Goal: Information Seeking & Learning: Learn about a topic

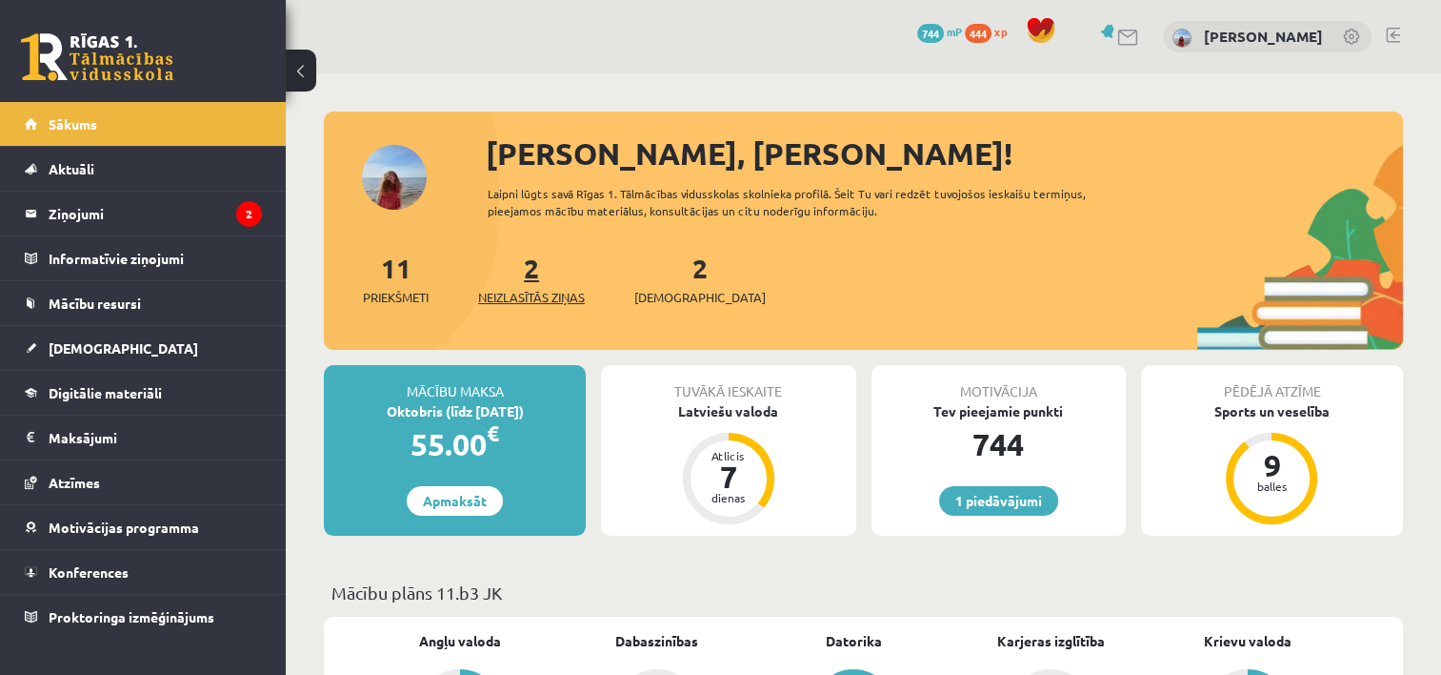
click at [526, 301] on span "Neizlasītās ziņas" at bounding box center [531, 297] width 107 height 19
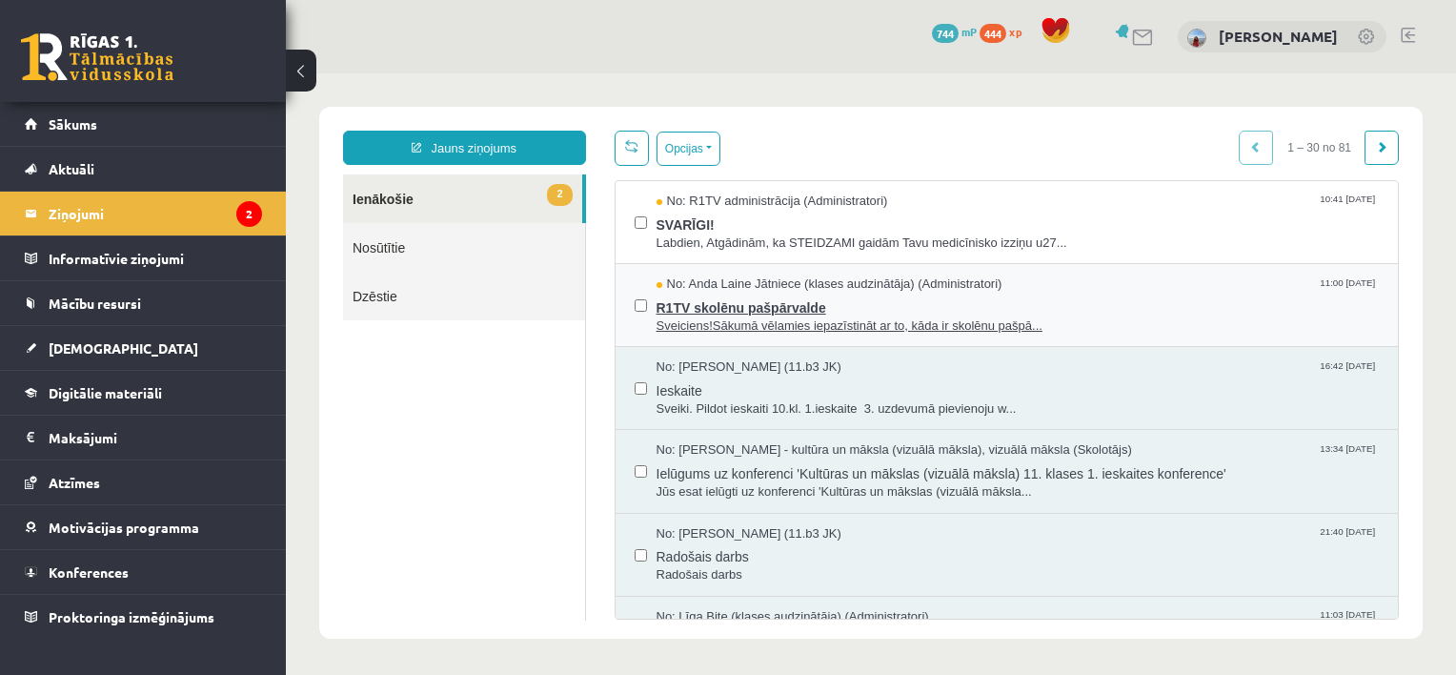
click at [719, 299] on span "R1TV skolēnu pašpārvalde" at bounding box center [1017, 305] width 723 height 24
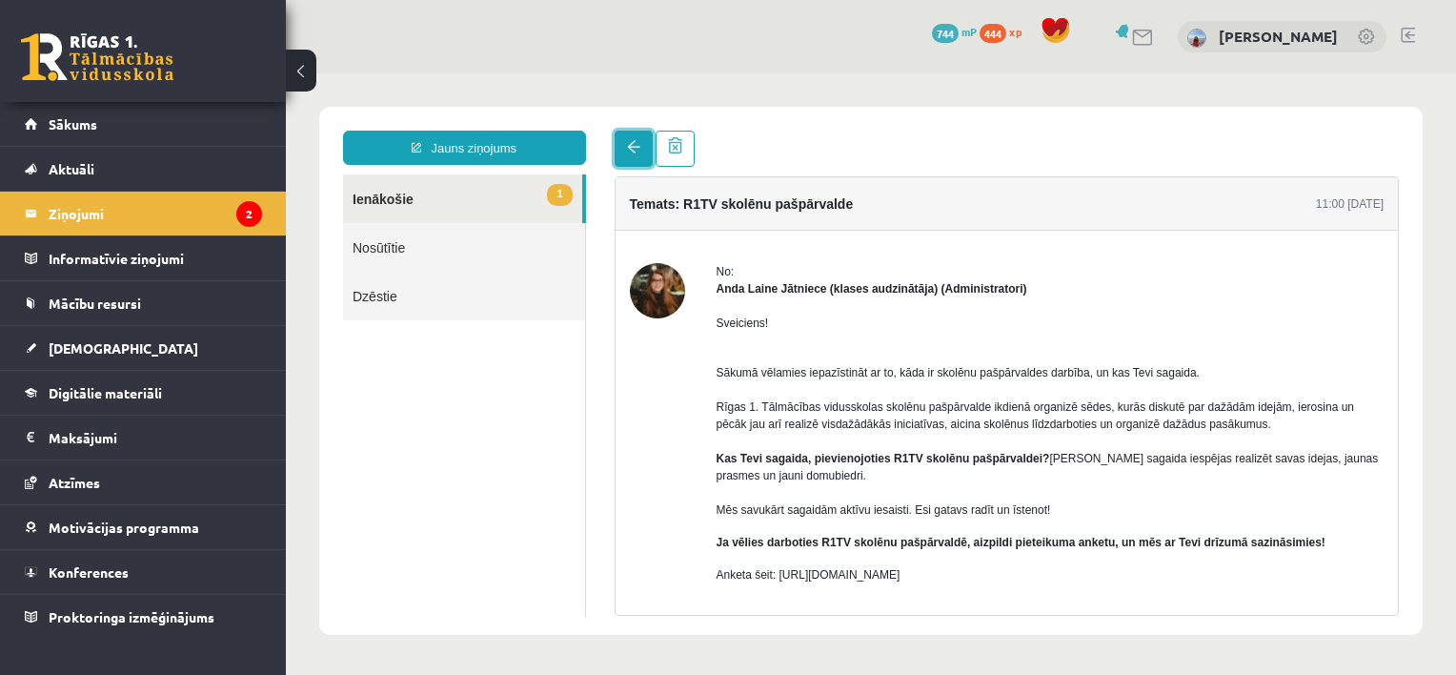
click at [633, 157] on link at bounding box center [634, 149] width 38 height 36
click at [539, 193] on link "1 Ienākošie" at bounding box center [462, 198] width 239 height 49
click at [617, 152] on link at bounding box center [634, 149] width 38 height 36
click at [248, 227] on legend "Ziņojumi 2" at bounding box center [155, 213] width 213 height 44
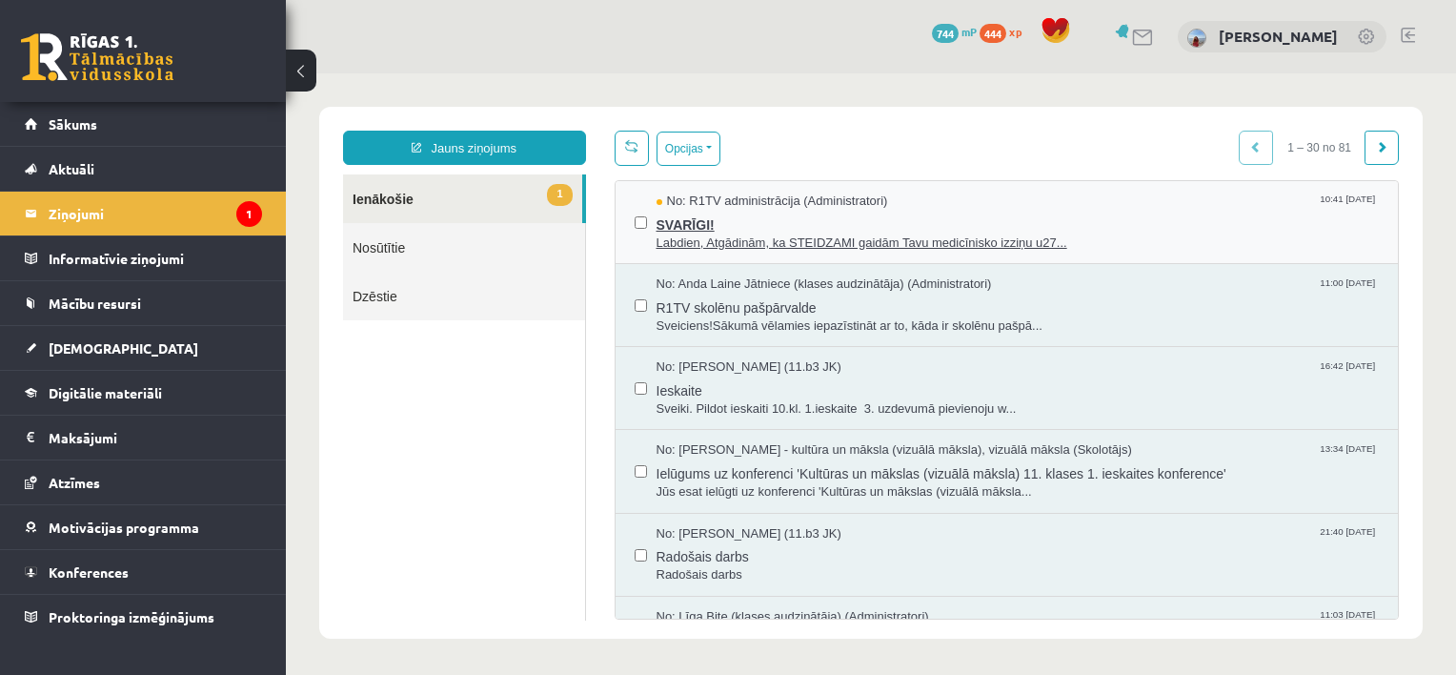
click at [692, 215] on span "SVARĪGI!" at bounding box center [1017, 223] width 723 height 24
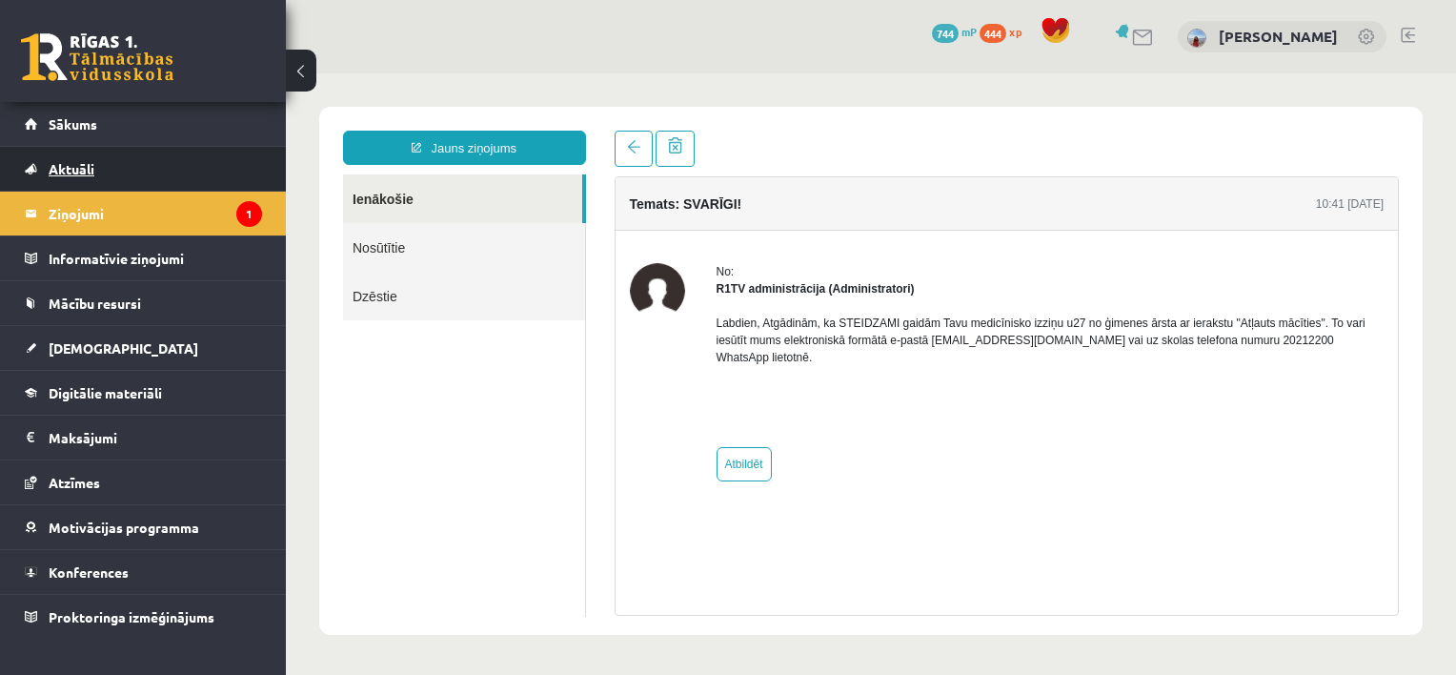
click at [191, 165] on link "Aktuāli" at bounding box center [143, 169] width 237 height 44
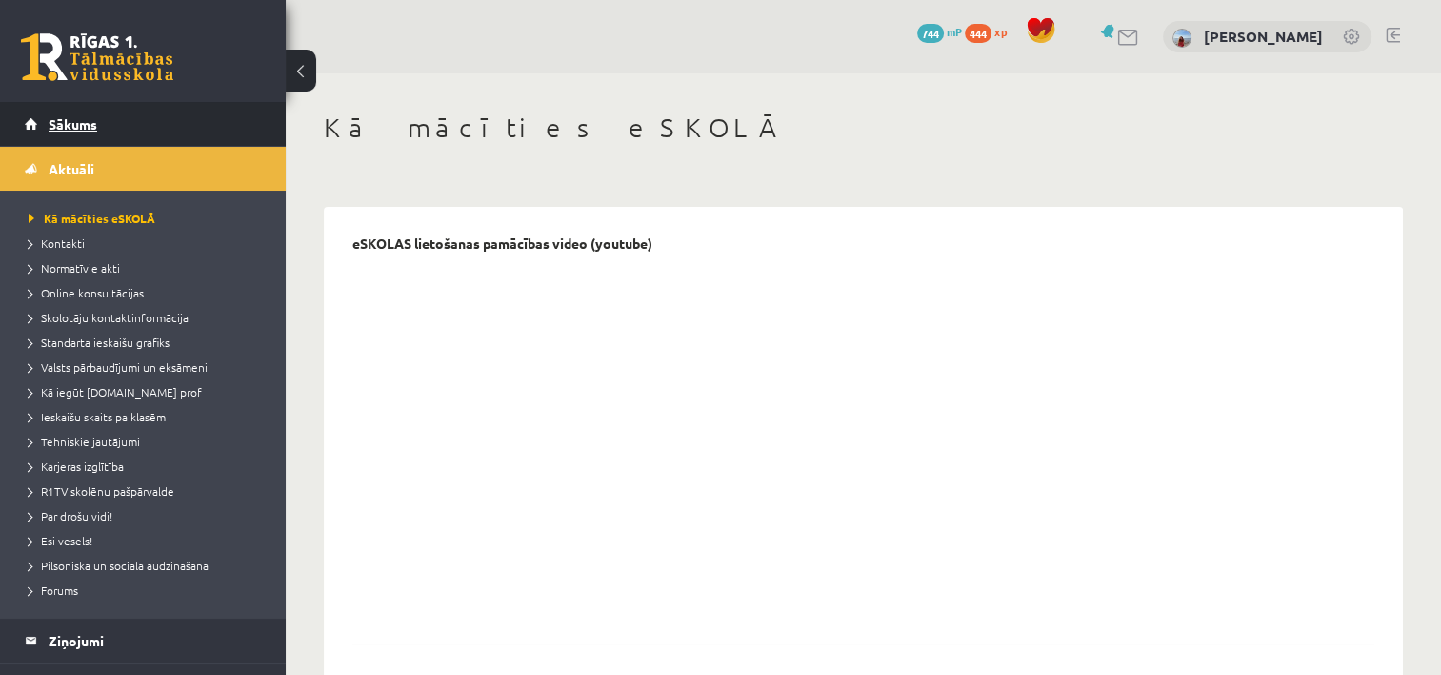
click at [136, 109] on link "Sākums" at bounding box center [143, 124] width 237 height 44
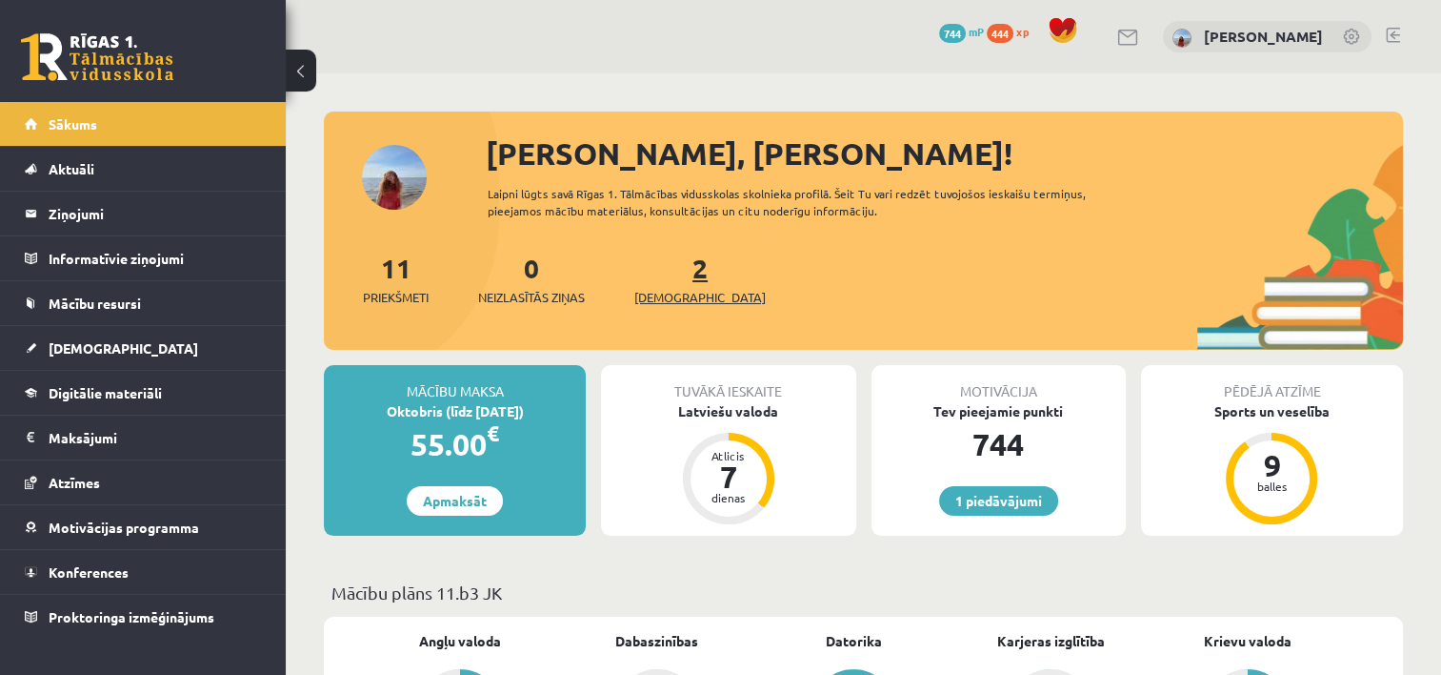
click at [697, 301] on span "[DEMOGRAPHIC_DATA]" at bounding box center [700, 297] width 131 height 19
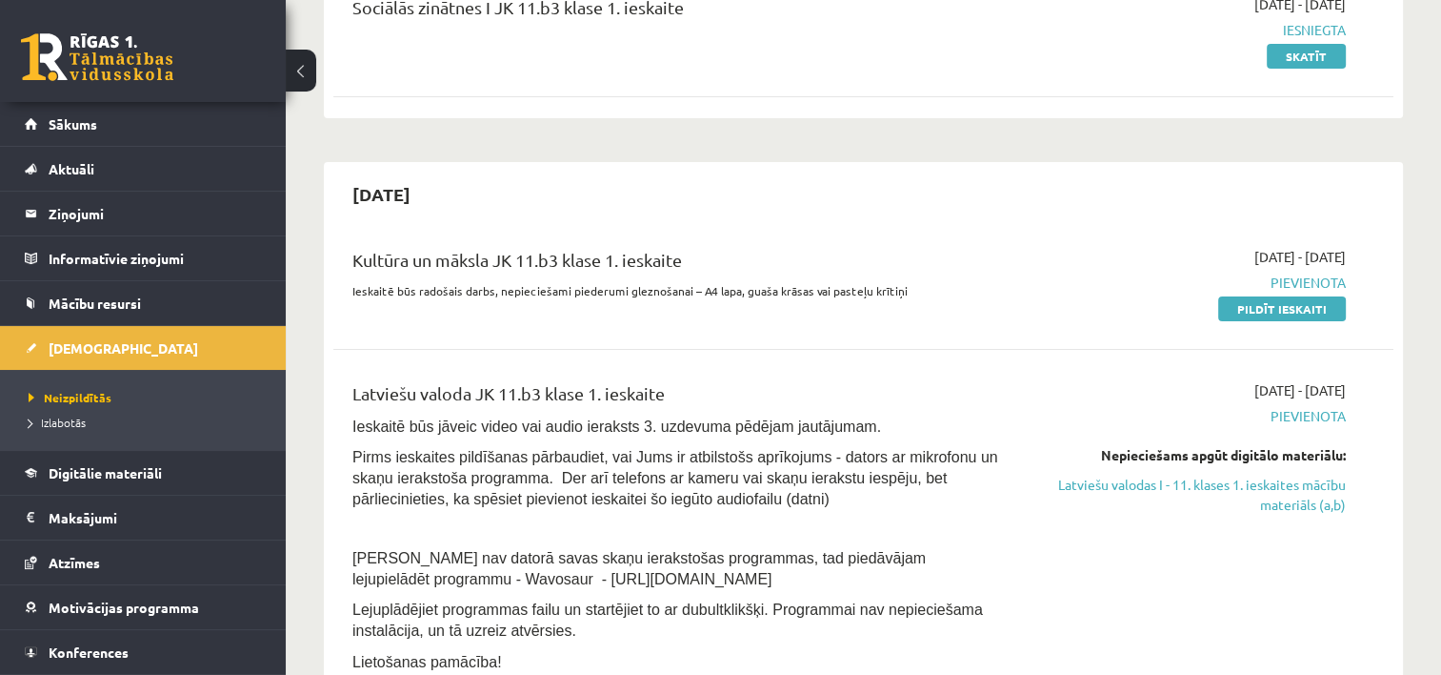
scroll to position [389, 0]
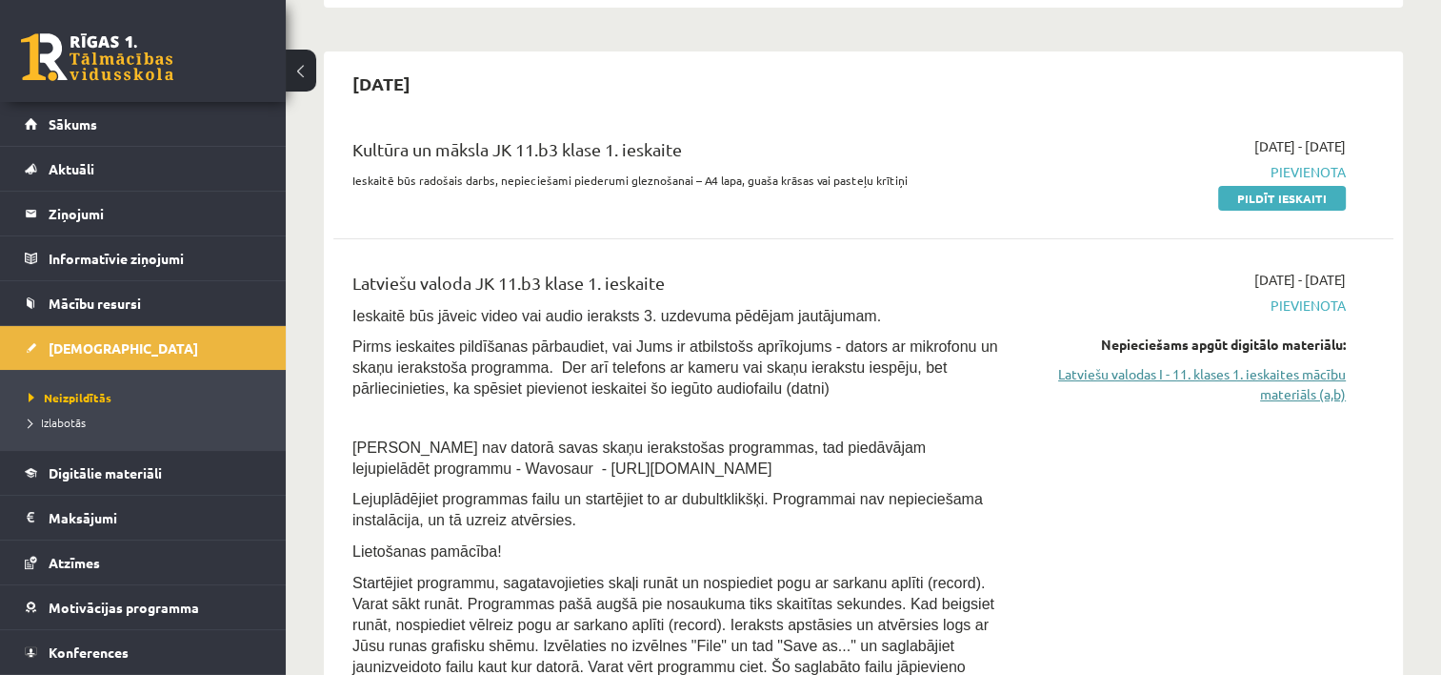
click at [1282, 381] on link "Latviešu valodas I - 11. klases 1. ieskaites mācību materiāls (a,b)" at bounding box center [1190, 384] width 312 height 40
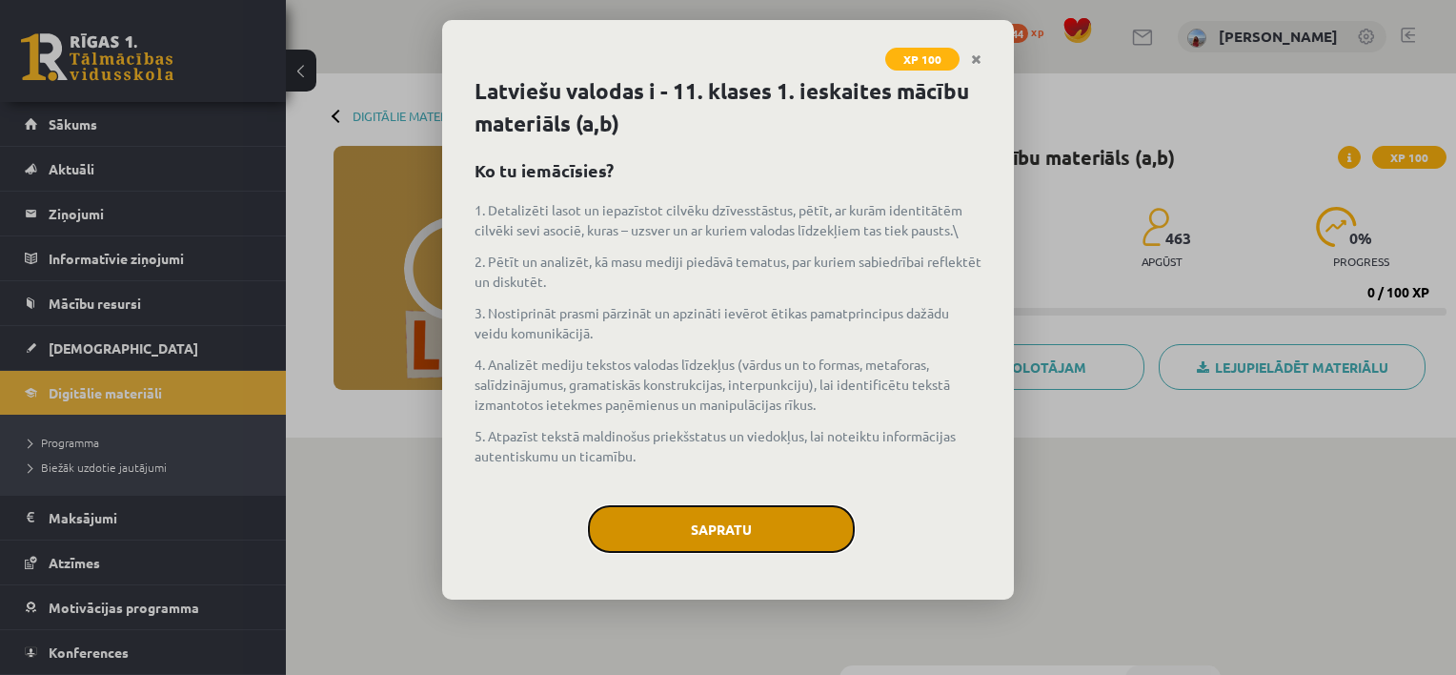
click at [799, 520] on button "Sapratu" at bounding box center [721, 529] width 267 height 48
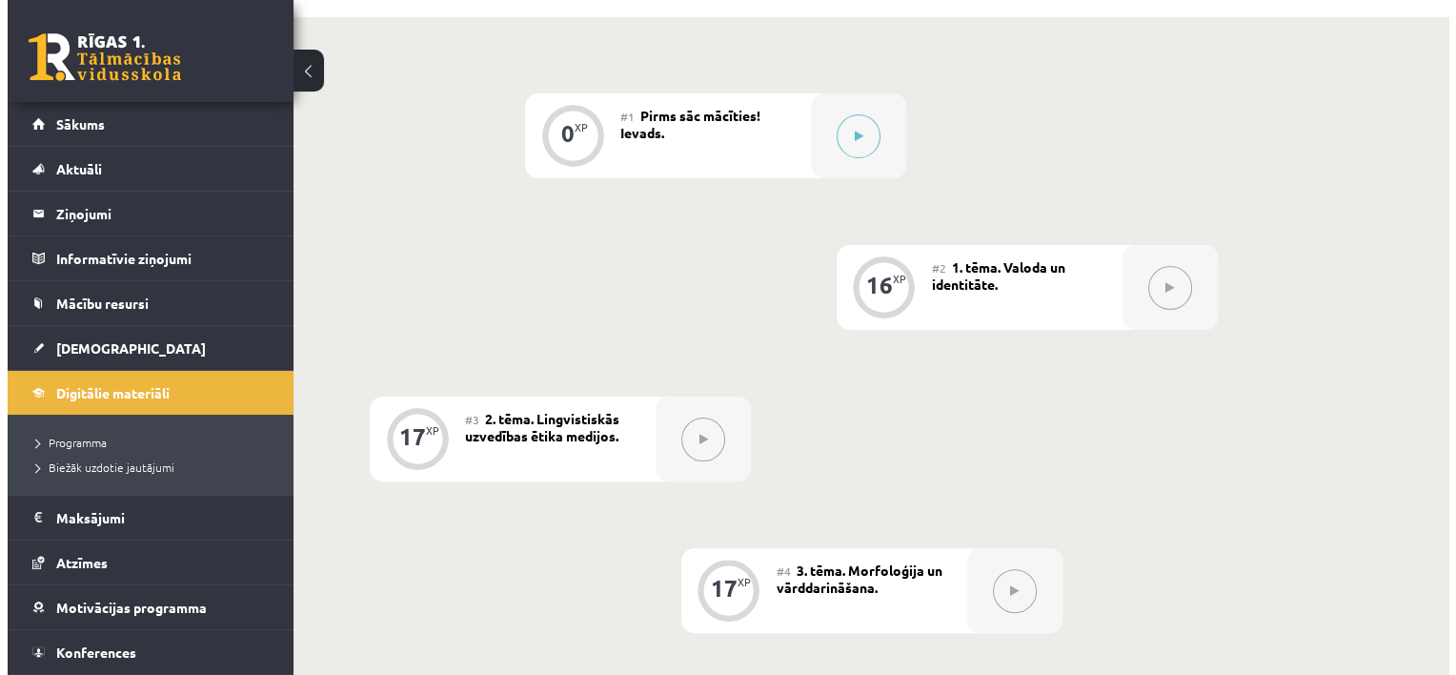
scroll to position [404, 0]
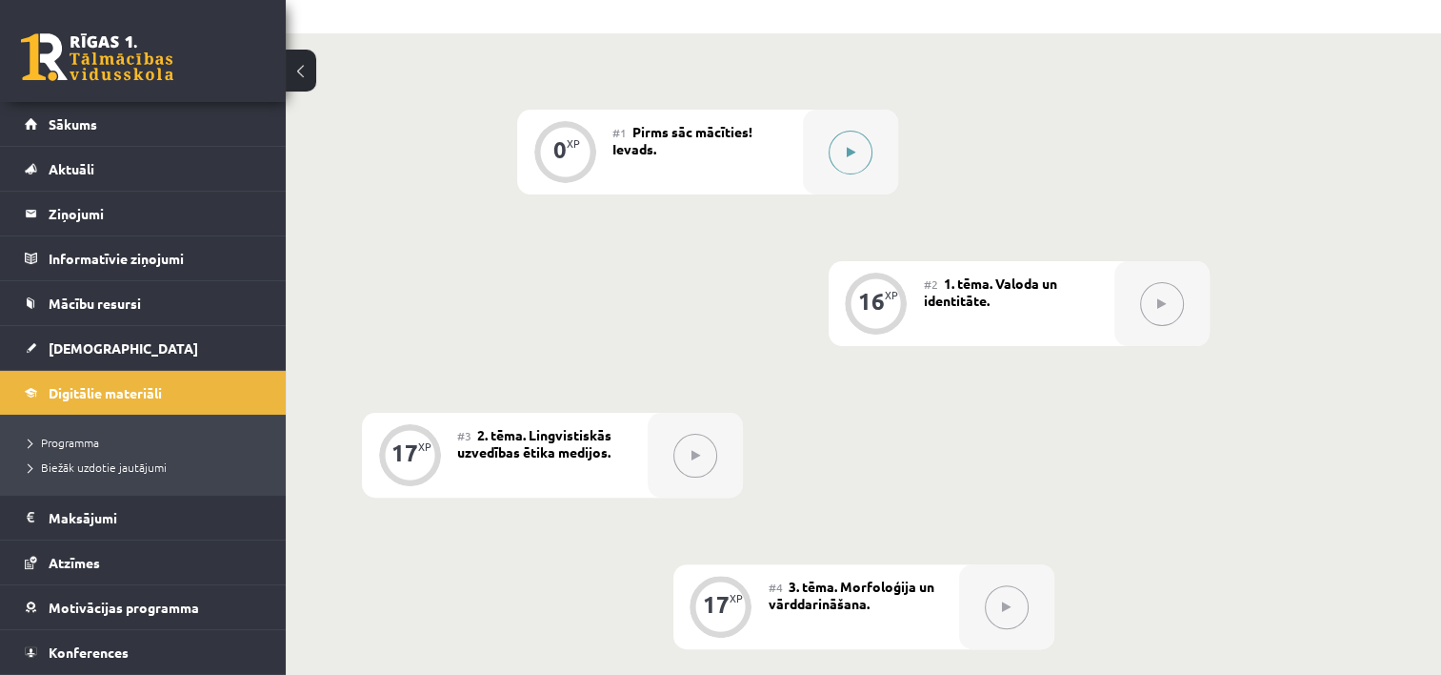
click at [857, 158] on button at bounding box center [851, 153] width 44 height 44
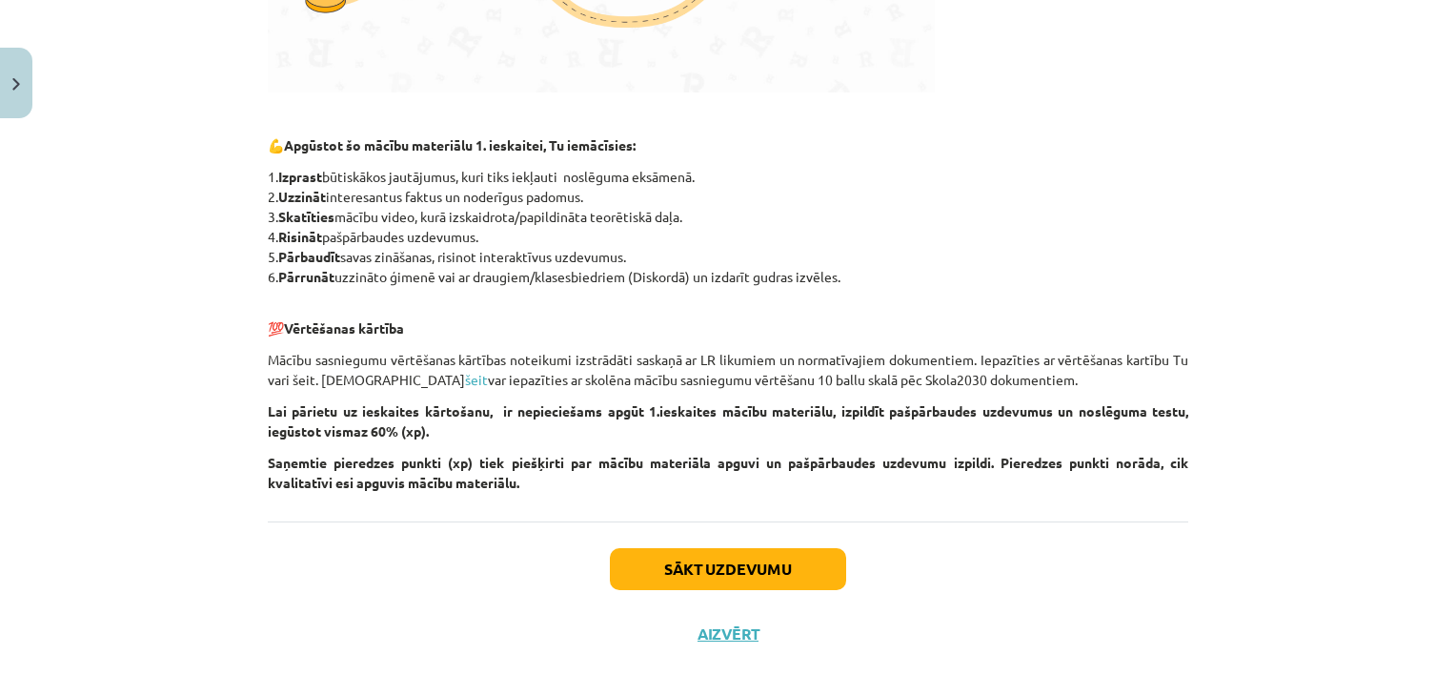
scroll to position [863, 0]
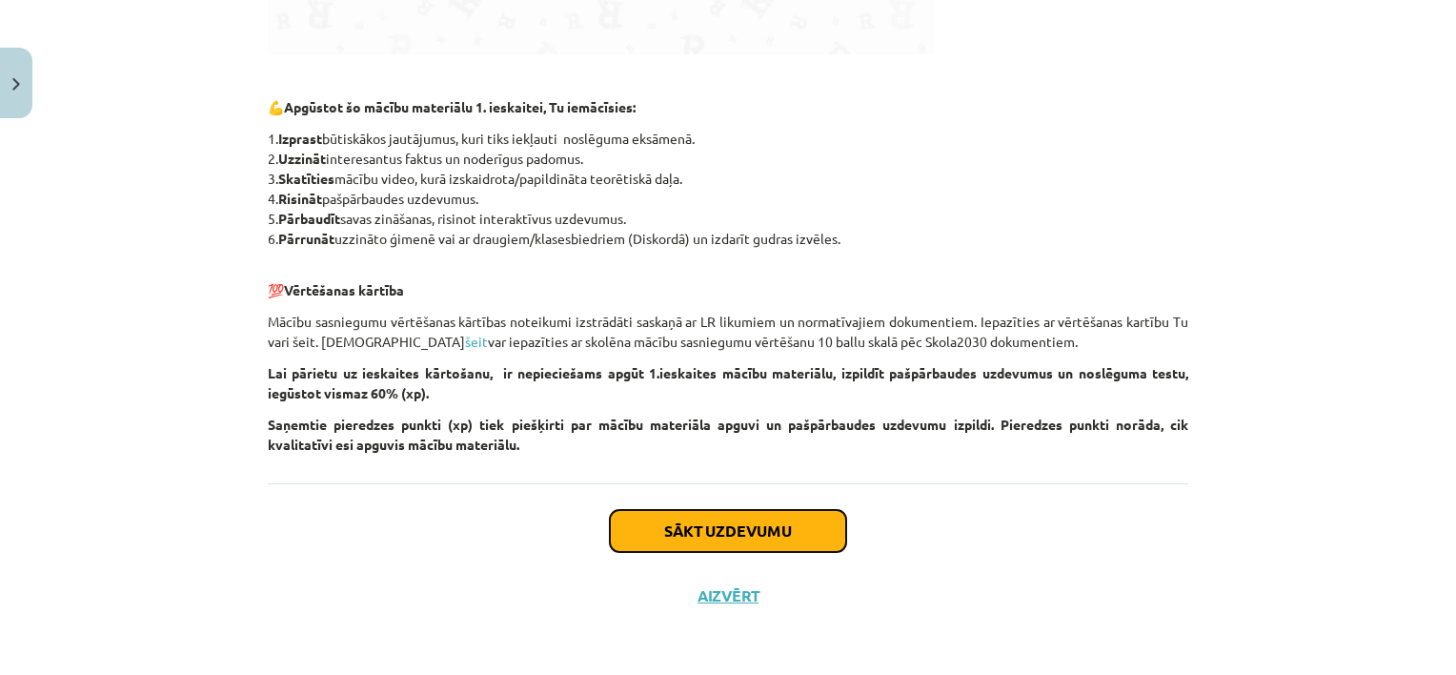
click at [816, 511] on button "Sākt uzdevumu" at bounding box center [728, 531] width 236 height 42
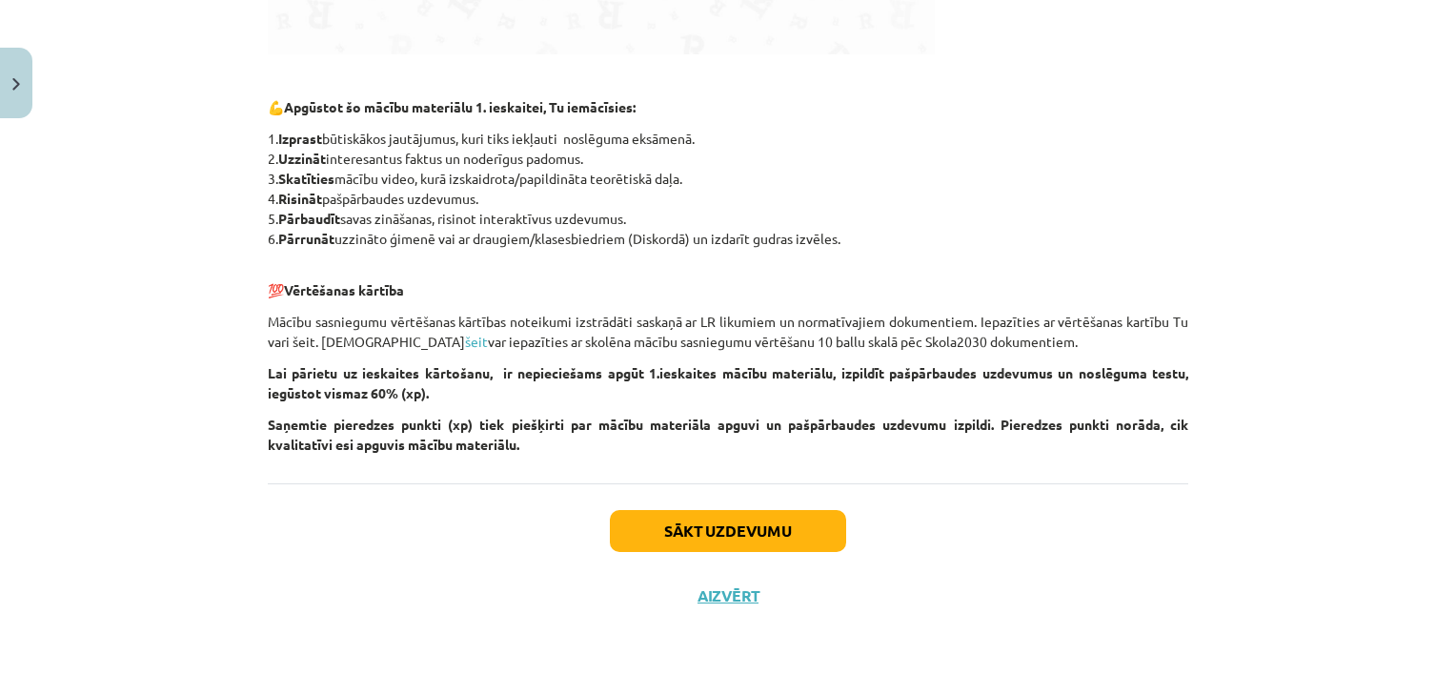
scroll to position [48, 0]
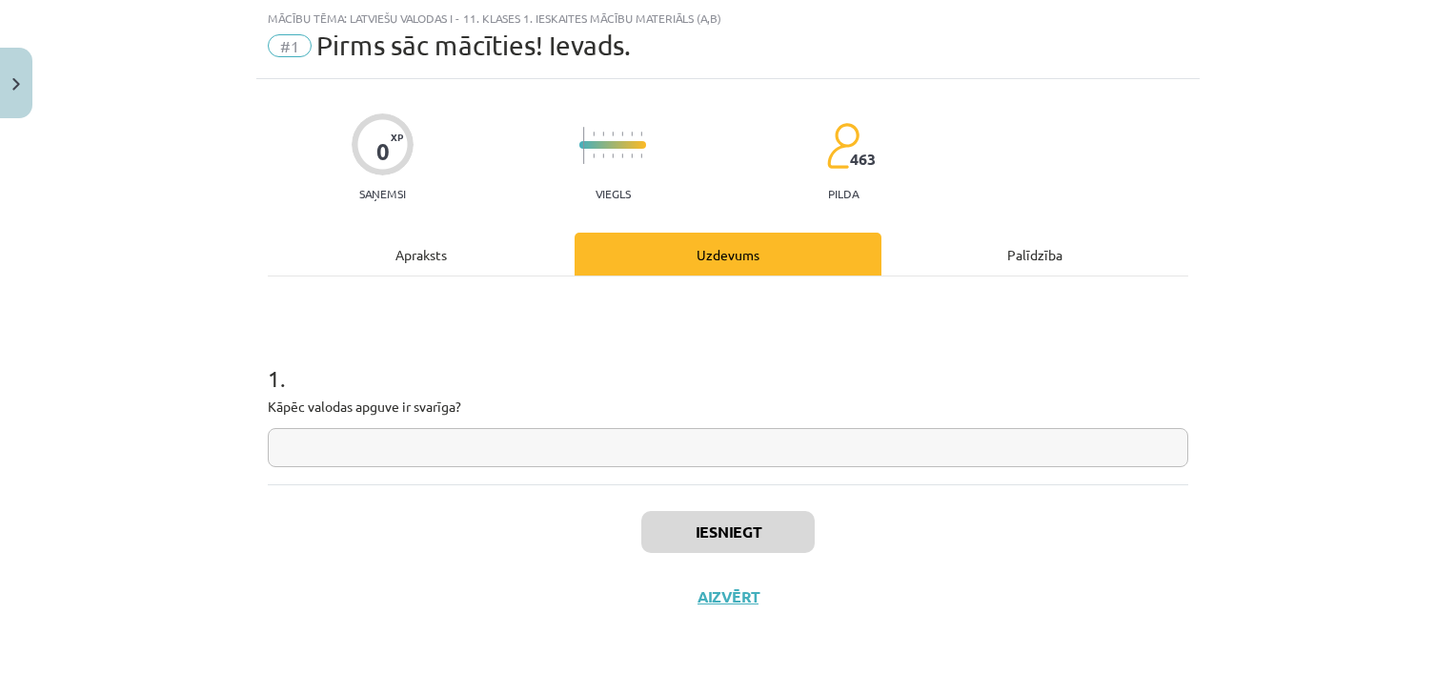
click at [736, 453] on input "text" at bounding box center [728, 447] width 920 height 39
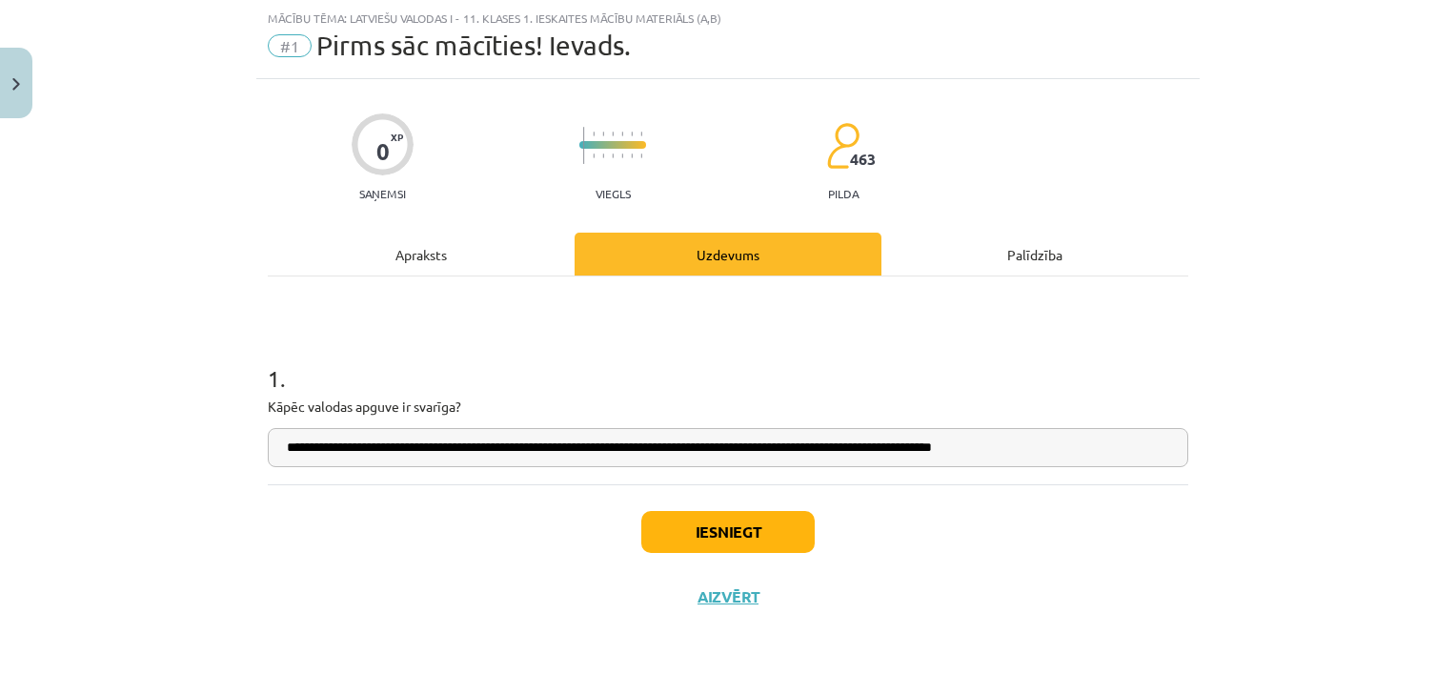
click at [968, 449] on input "**********" at bounding box center [728, 447] width 920 height 39
click at [999, 448] on input "**********" at bounding box center [728, 447] width 920 height 39
click at [1050, 457] on input "**********" at bounding box center [728, 447] width 920 height 39
type input "**********"
click at [758, 529] on button "Iesniegt" at bounding box center [727, 532] width 173 height 42
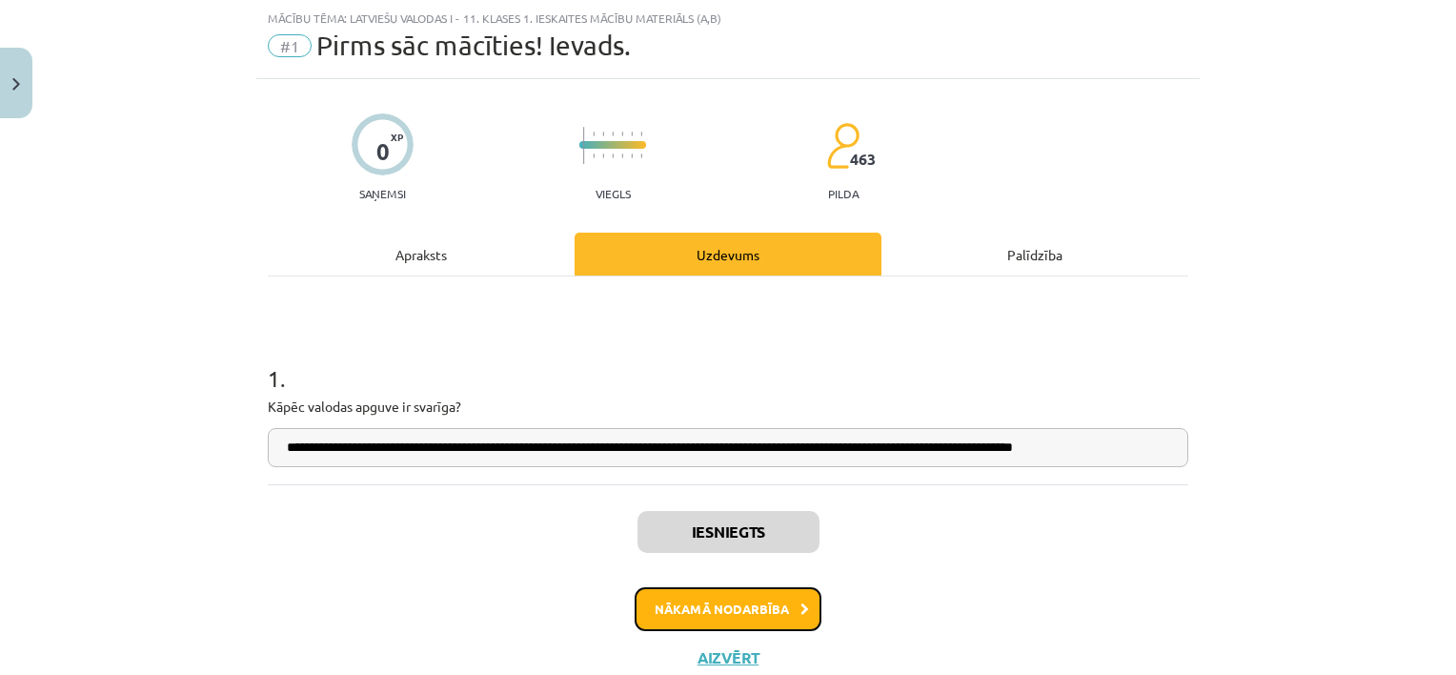
click at [751, 617] on button "Nākamā nodarbība" at bounding box center [728, 609] width 187 height 44
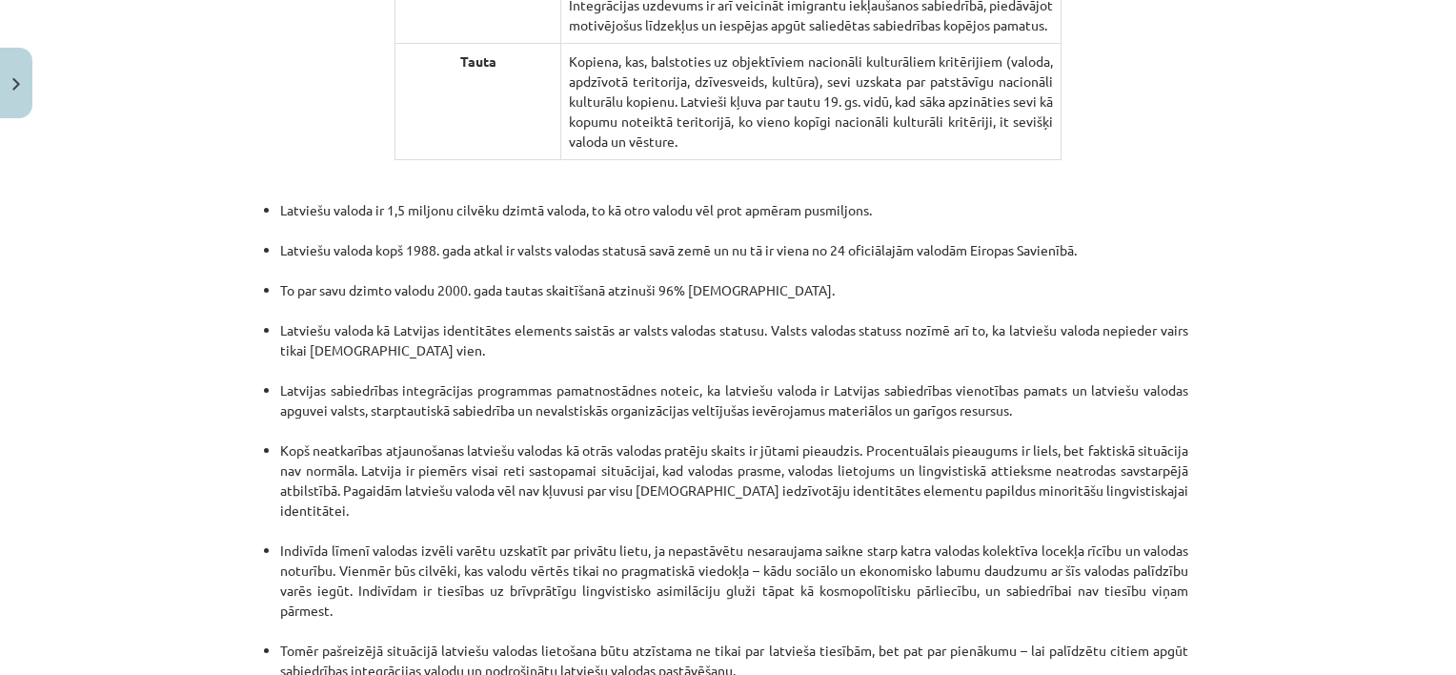
scroll to position [4032, 0]
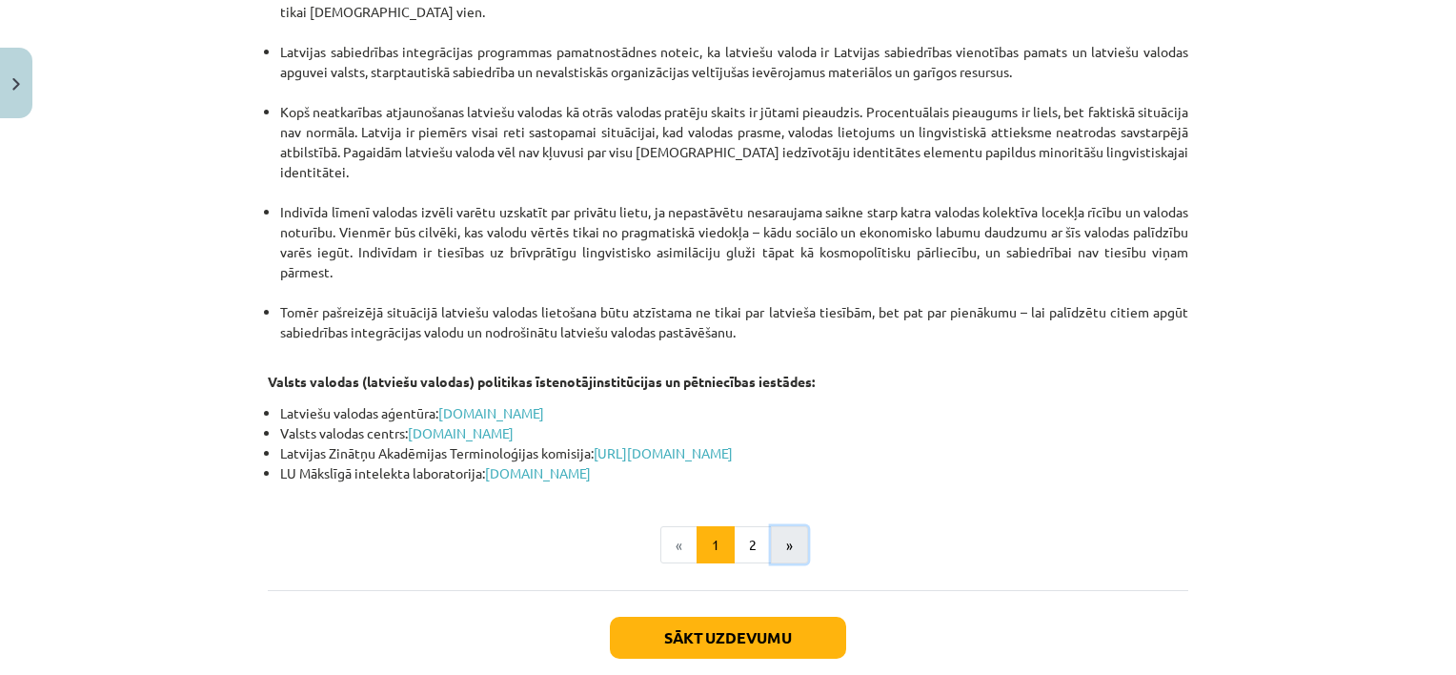
click at [789, 526] on button "»" at bounding box center [789, 545] width 37 height 38
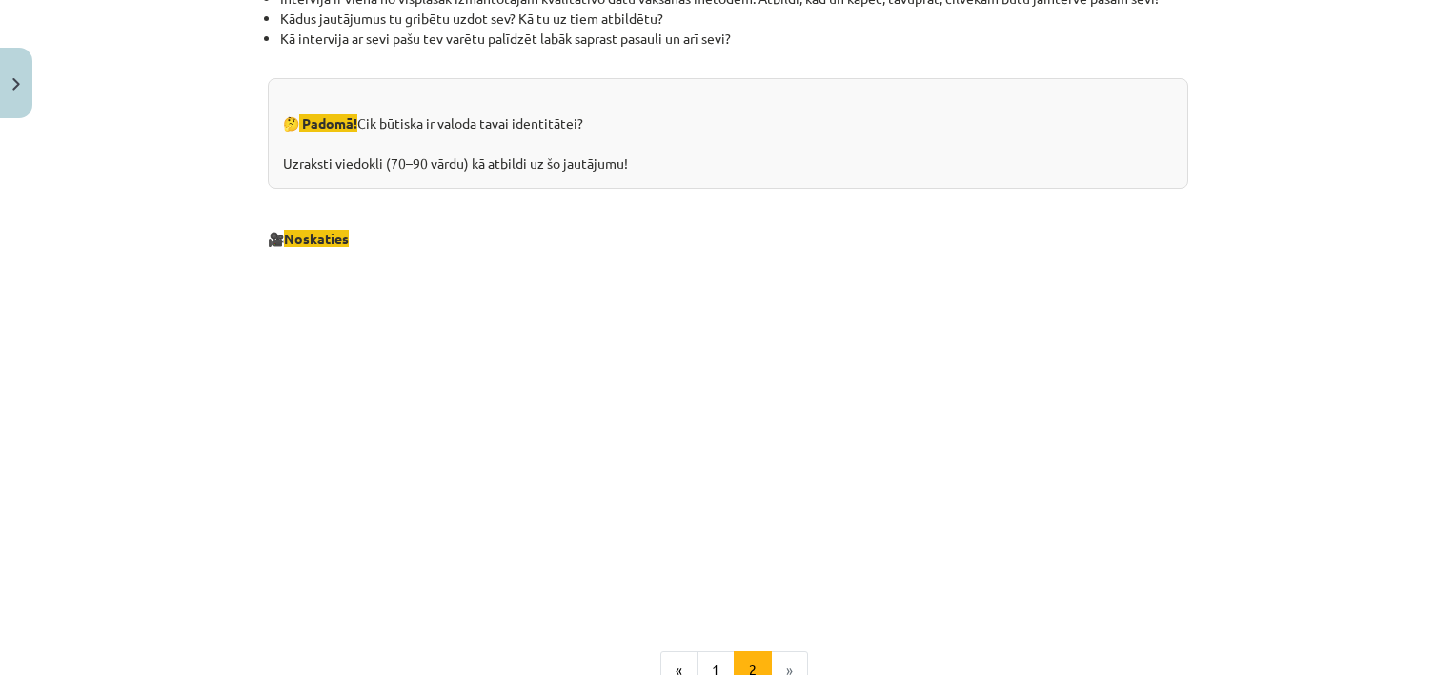
scroll to position [1885, 0]
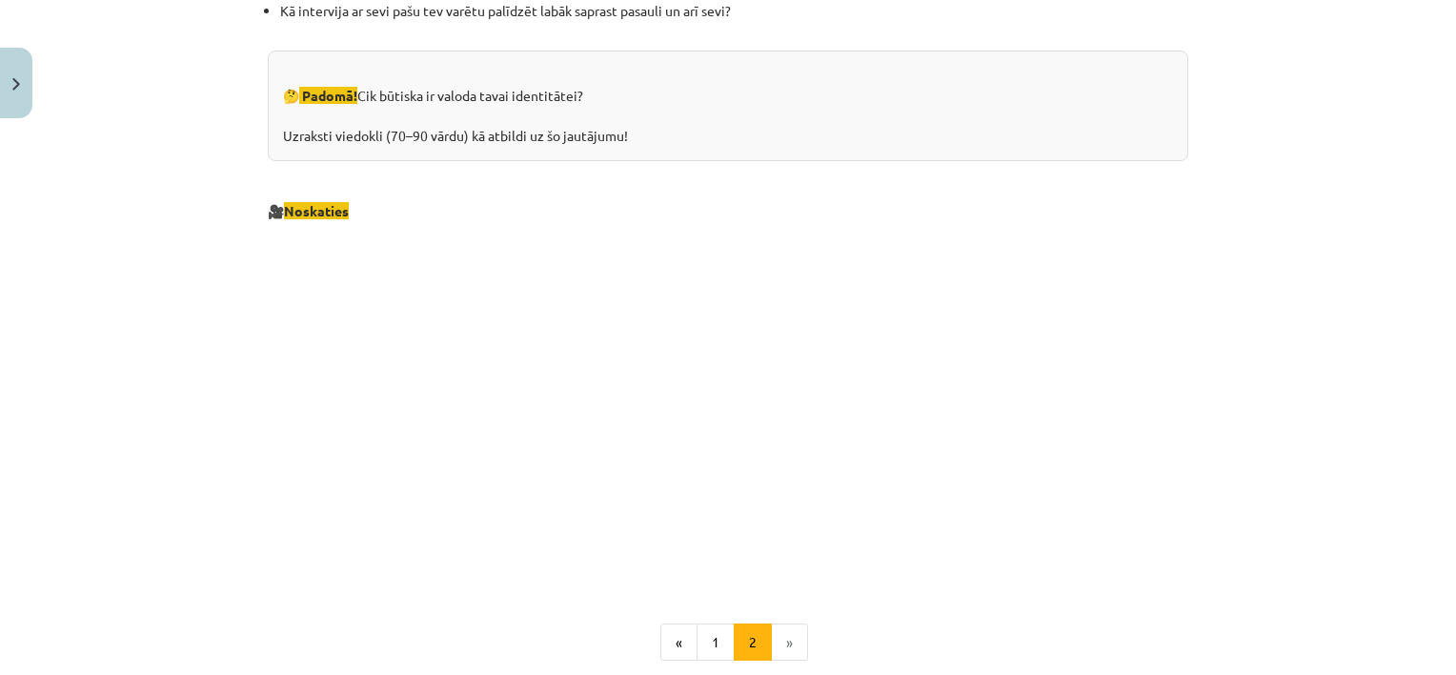
click at [1162, 390] on p at bounding box center [728, 406] width 920 height 348
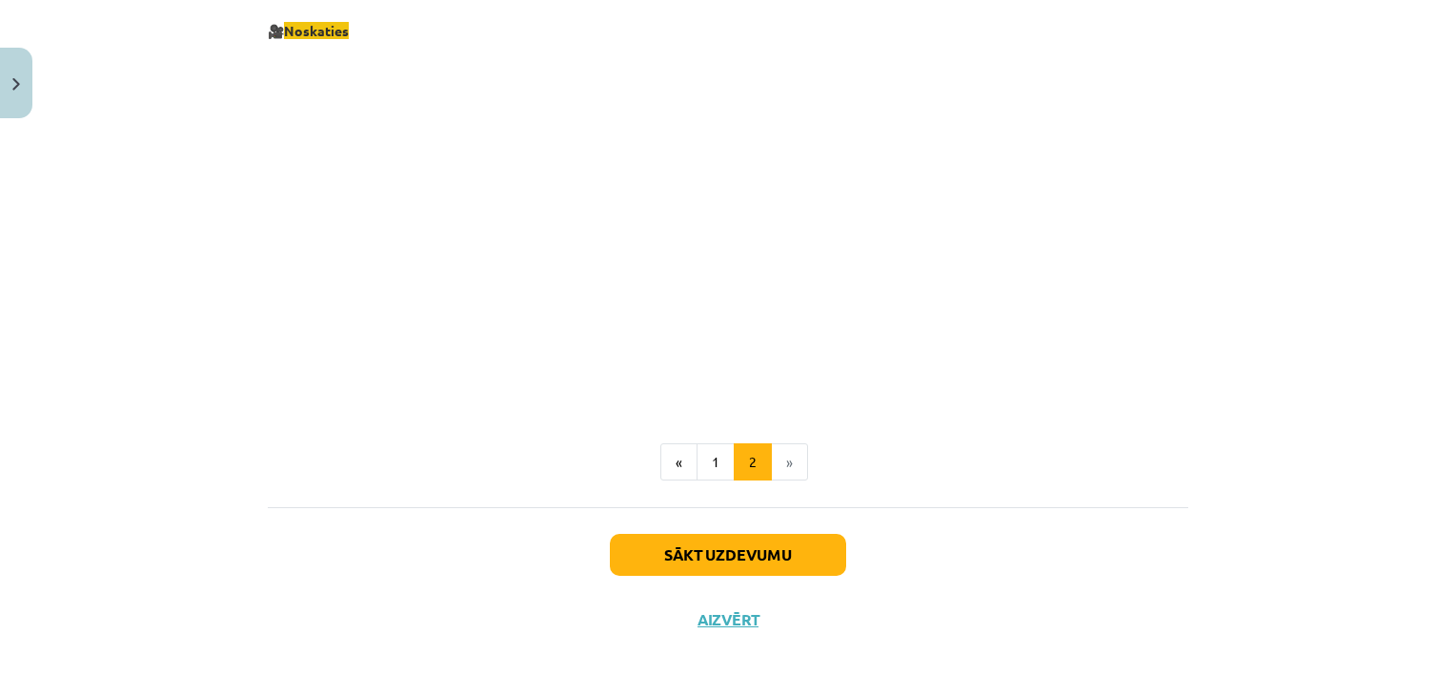
scroll to position [2089, 0]
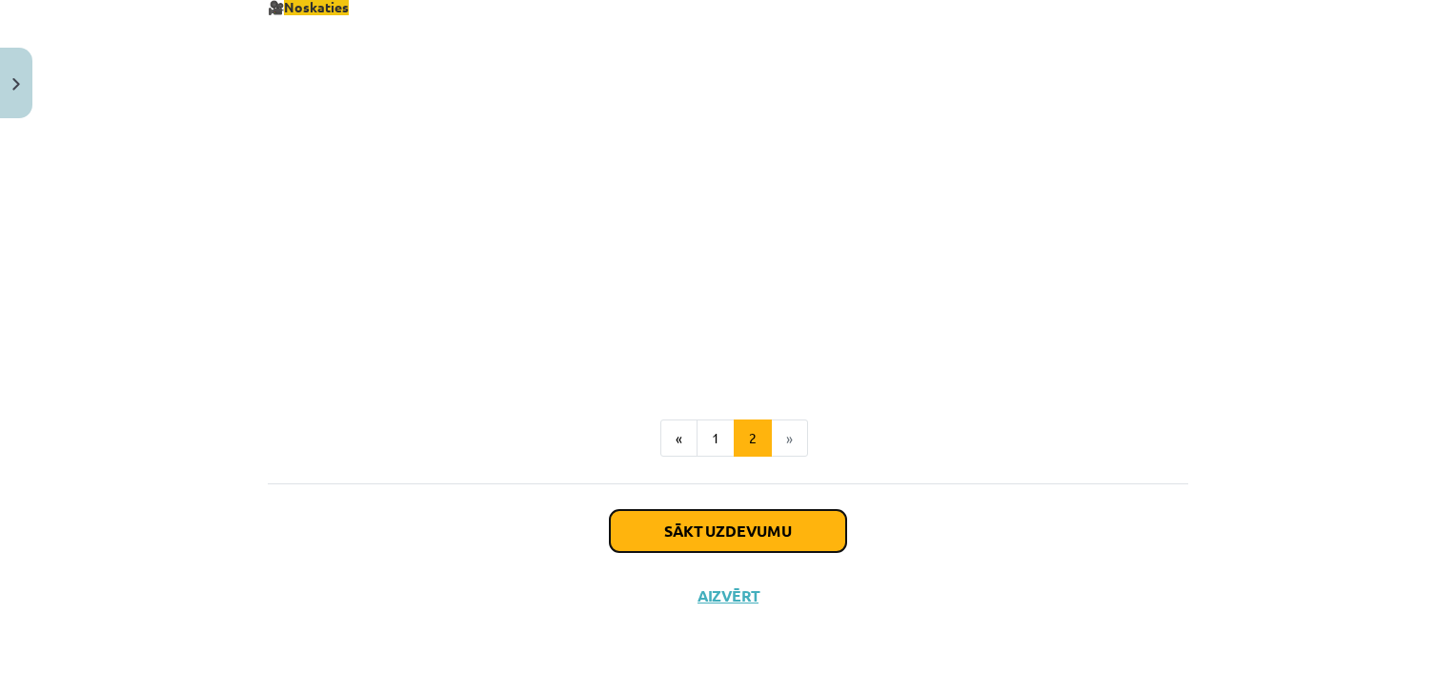
click at [769, 522] on button "Sākt uzdevumu" at bounding box center [728, 531] width 236 height 42
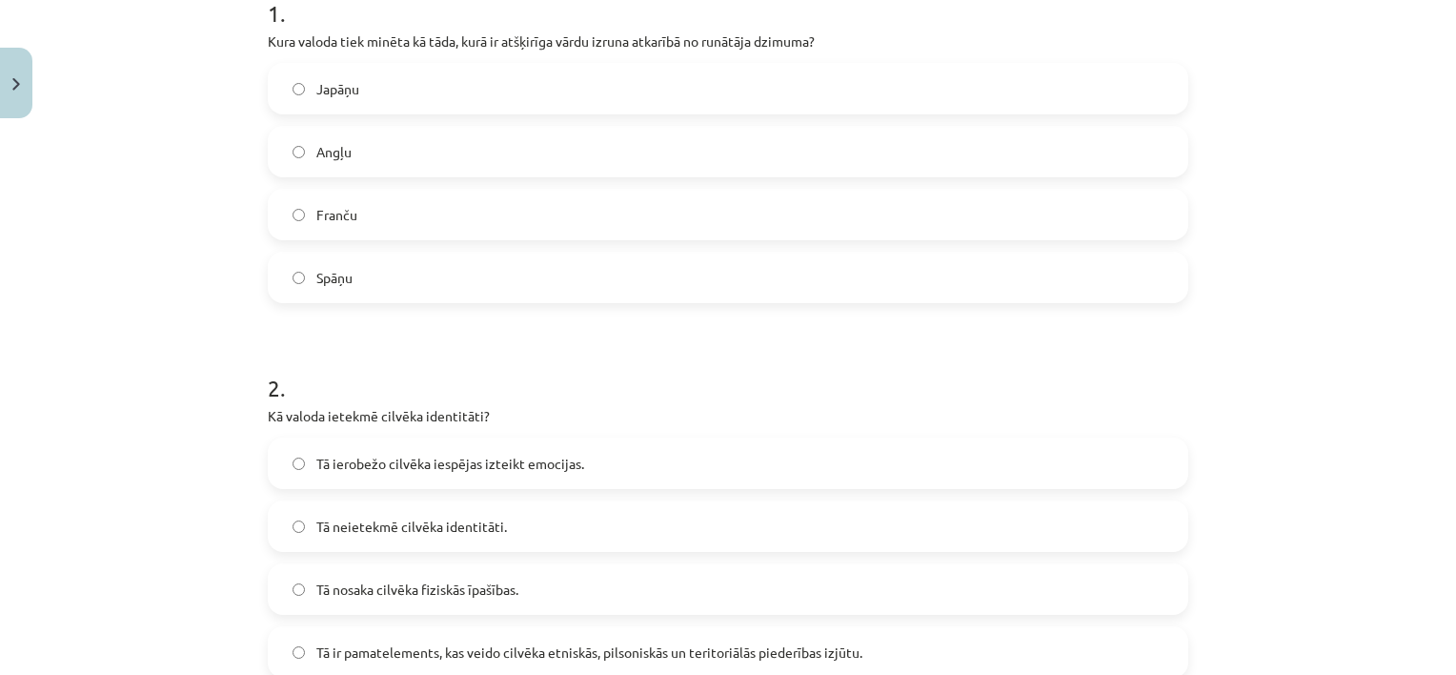
scroll to position [410, 0]
click at [954, 103] on label "Japāņu" at bounding box center [728, 92] width 917 height 48
click at [695, 659] on span "Tā ir pamatelements, kas veido cilvēka etniskās, pilsoniskās un teritoriālās pi…" at bounding box center [589, 655] width 546 height 20
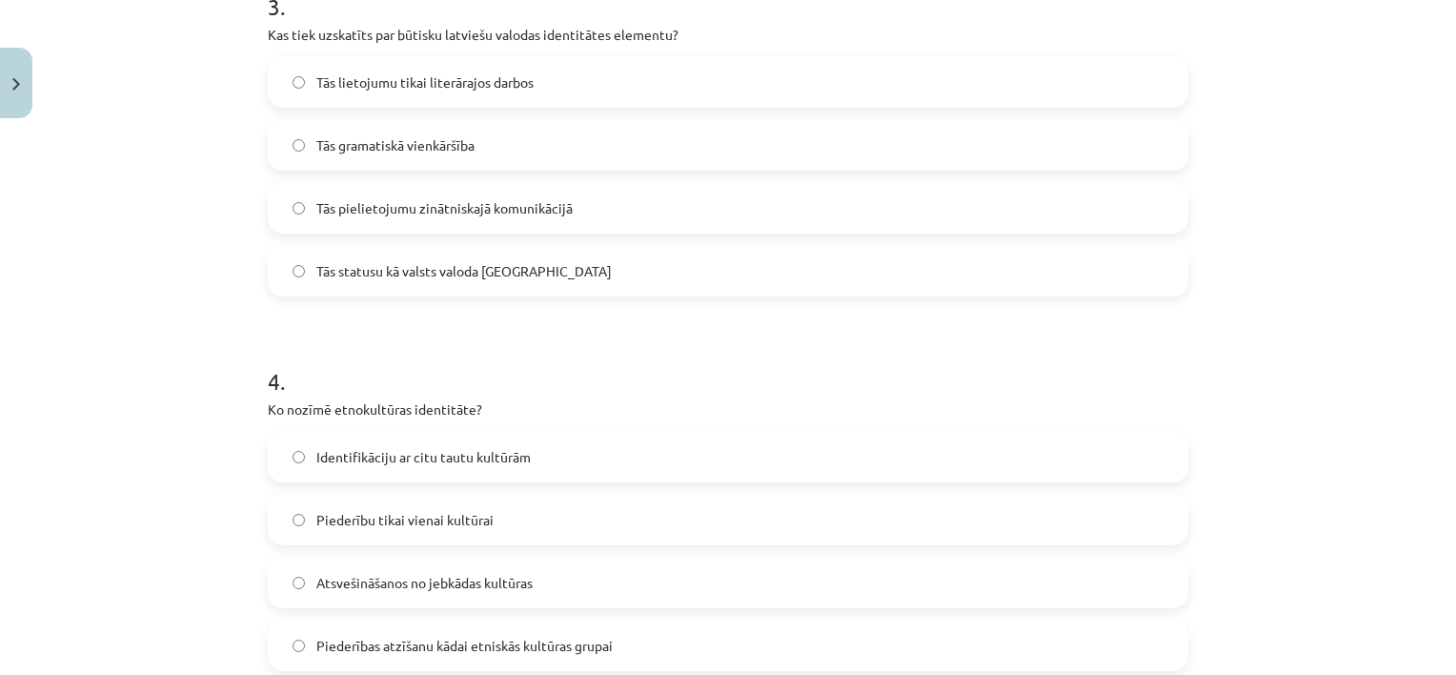
scroll to position [1162, 0]
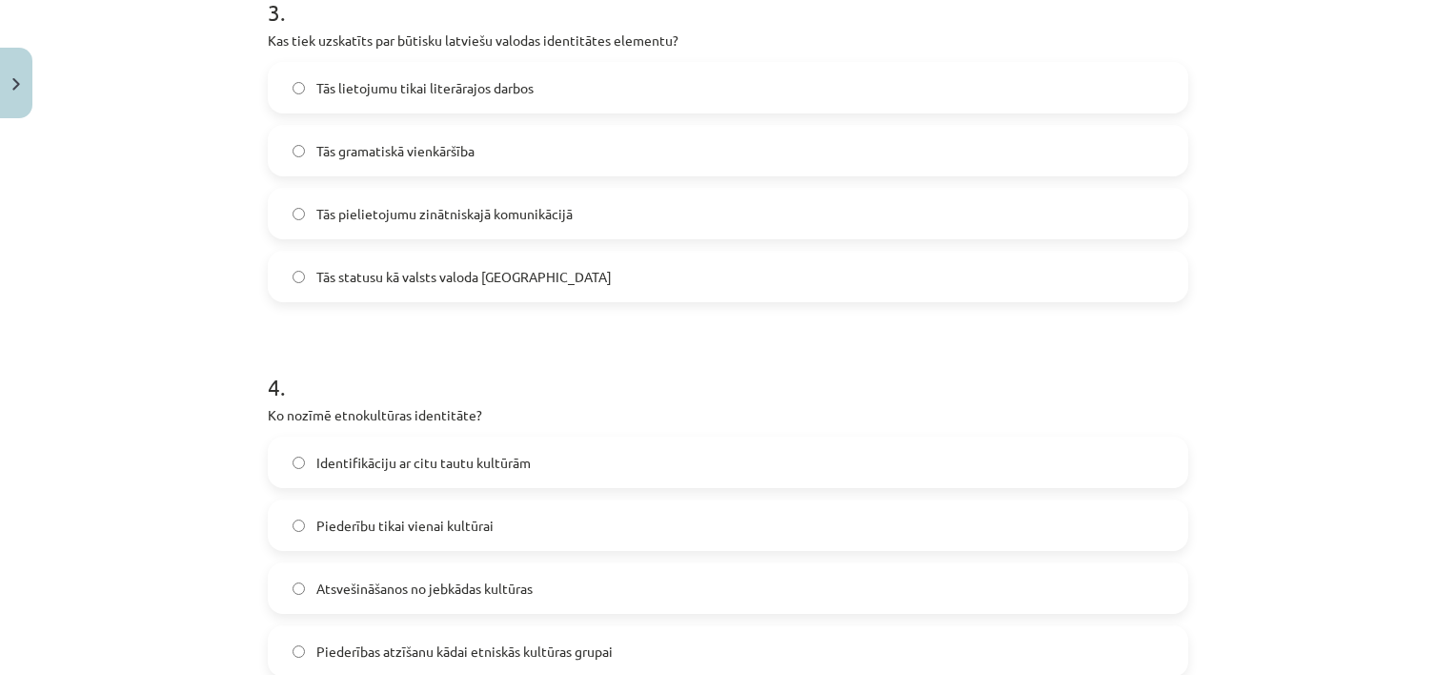
click at [769, 270] on label "Tās statusu kā valsts valoda Latvijā" at bounding box center [728, 276] width 917 height 48
click at [757, 647] on label "Piederības atzīšanu kādai etniskās kultūras grupai" at bounding box center [728, 651] width 917 height 48
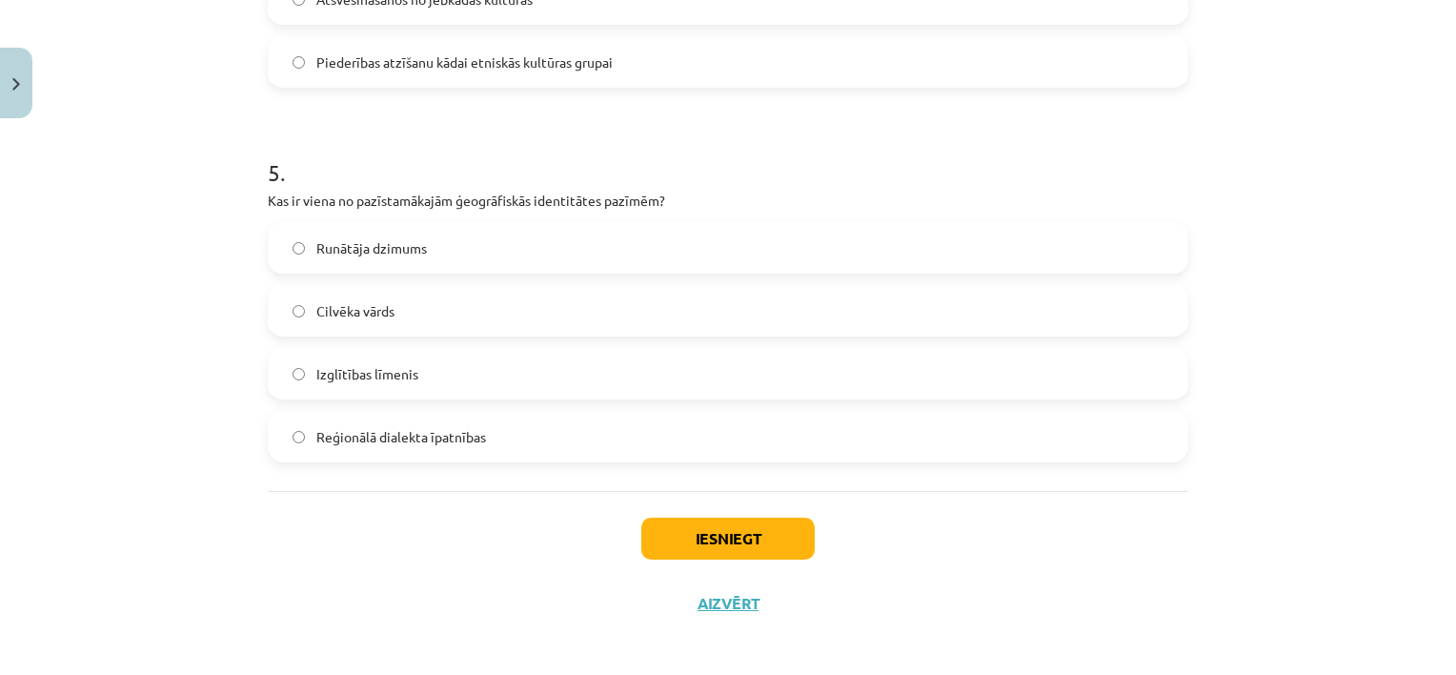
scroll to position [1748, 0]
click at [778, 435] on label "Reģionālā dialekta īpatnības" at bounding box center [728, 439] width 917 height 48
click at [749, 533] on button "Iesniegt" at bounding box center [727, 541] width 173 height 42
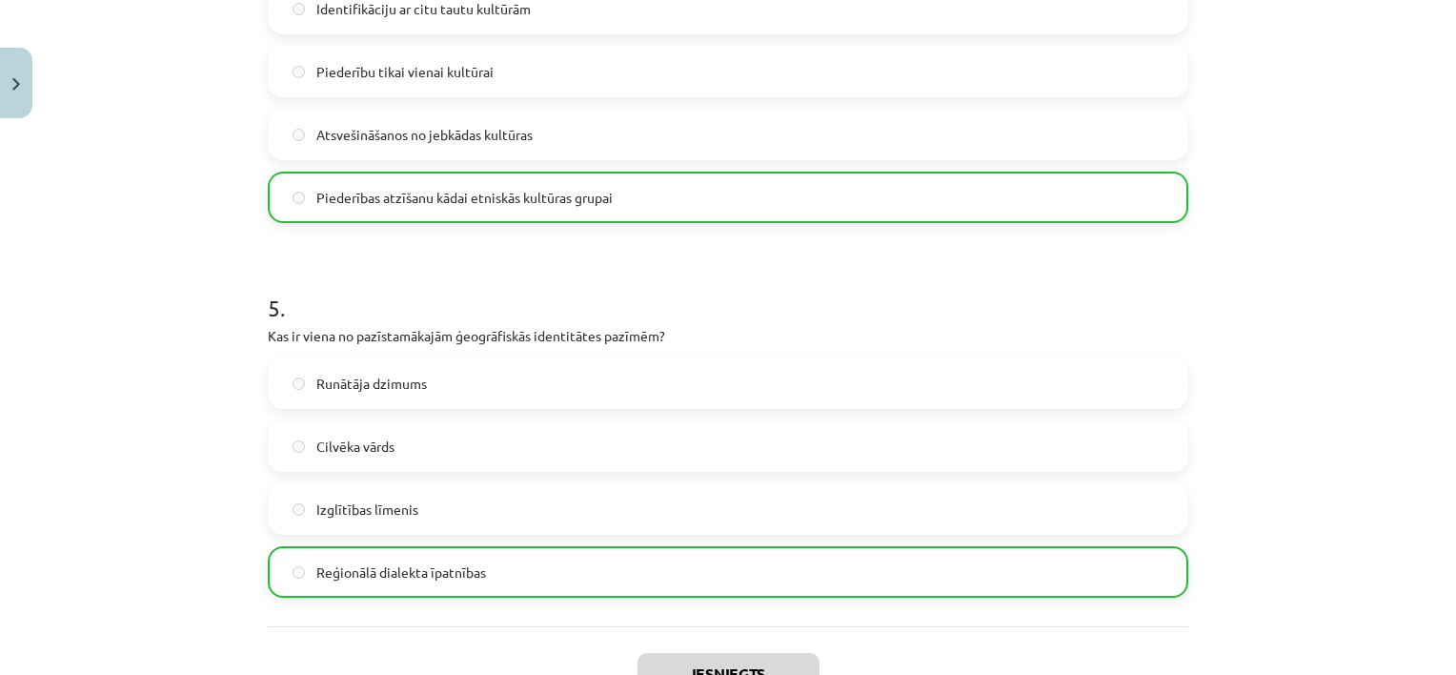
scroll to position [1819, 0]
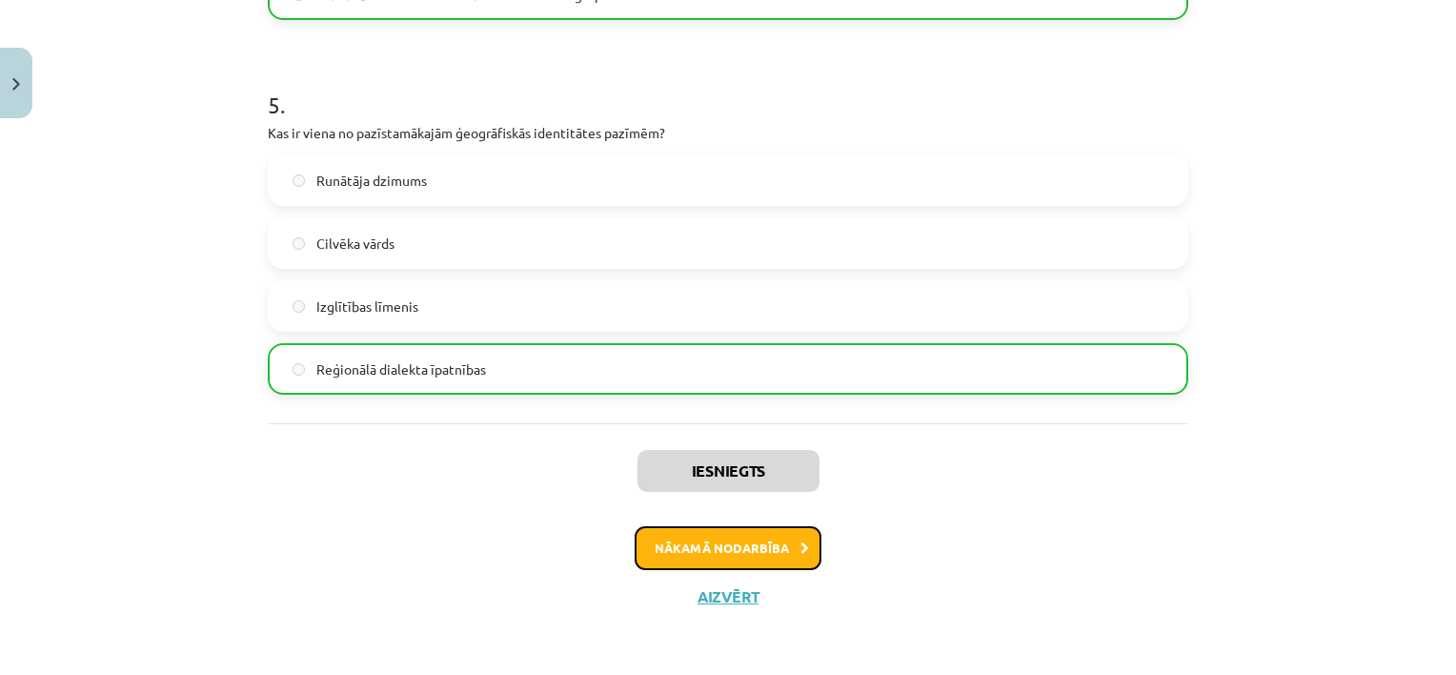
click at [799, 530] on button "Nākamā nodarbība" at bounding box center [728, 548] width 187 height 44
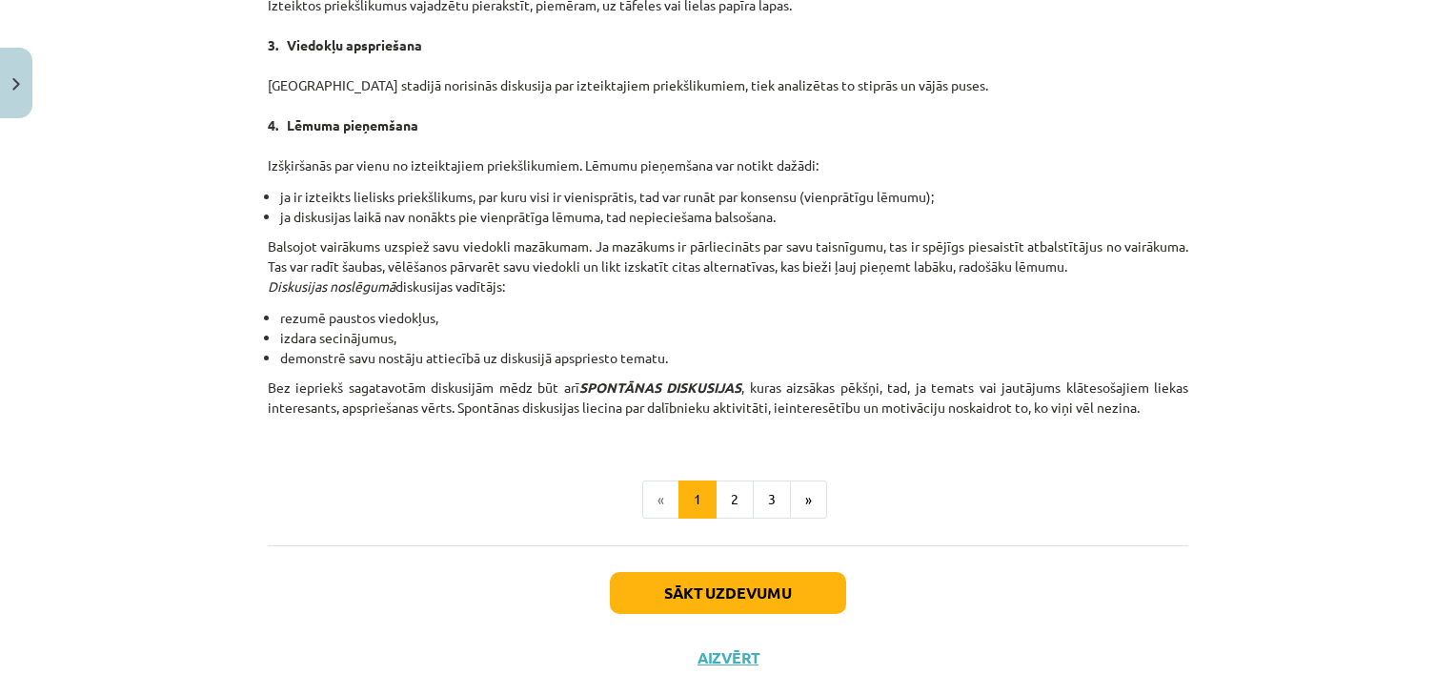
scroll to position [1724, 0]
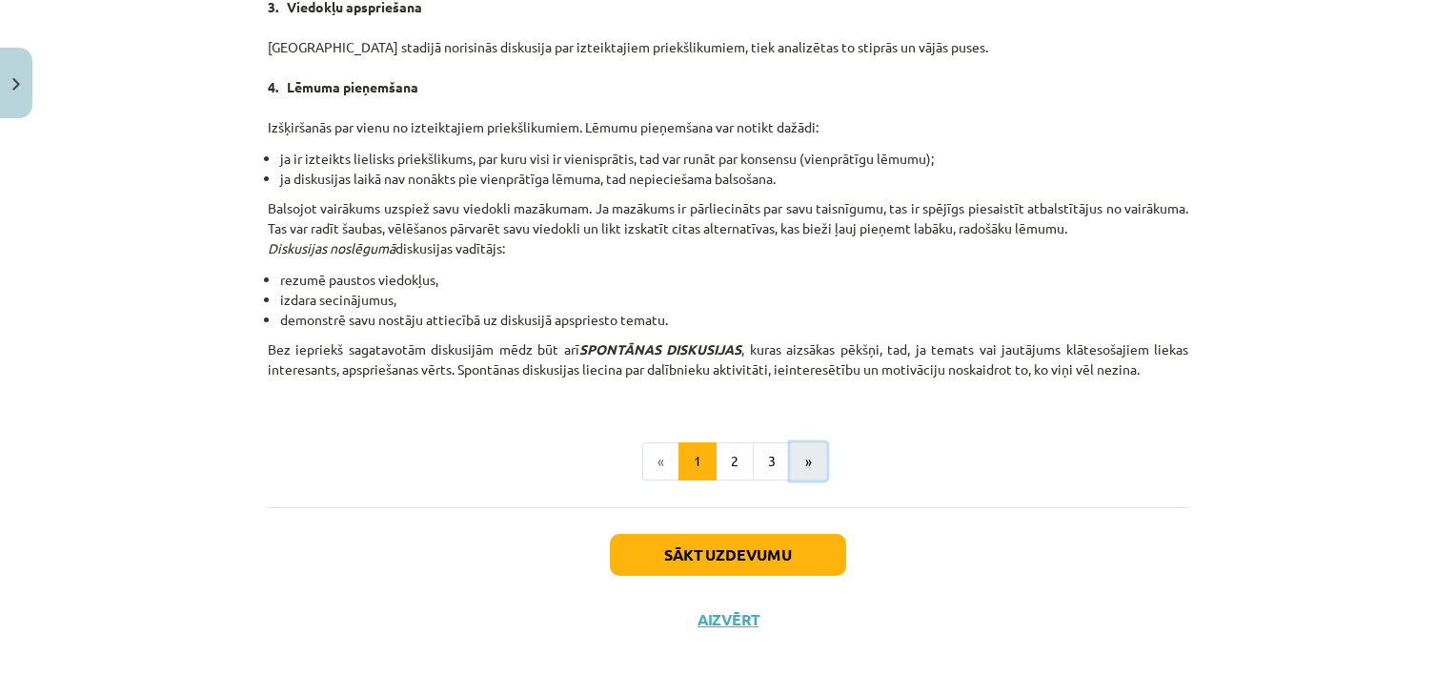
click at [800, 456] on button "»" at bounding box center [808, 461] width 37 height 38
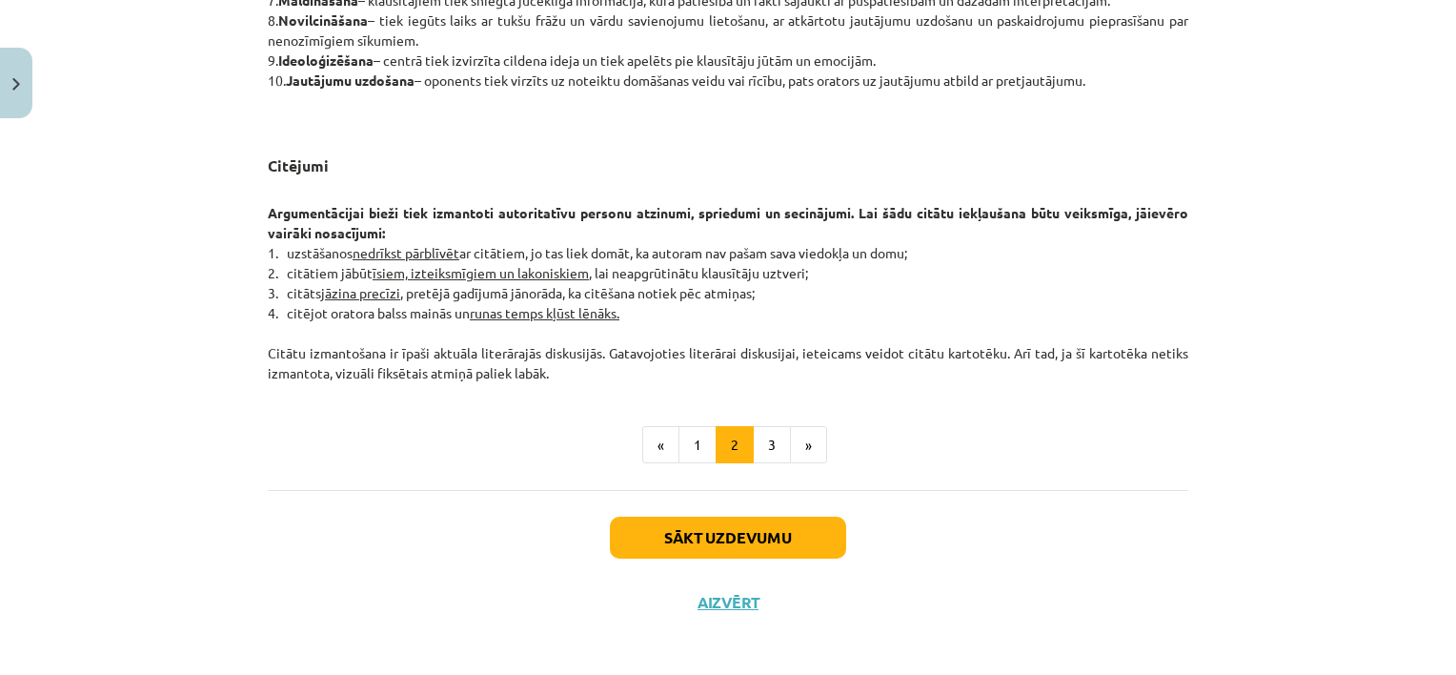
scroll to position [1554, 0]
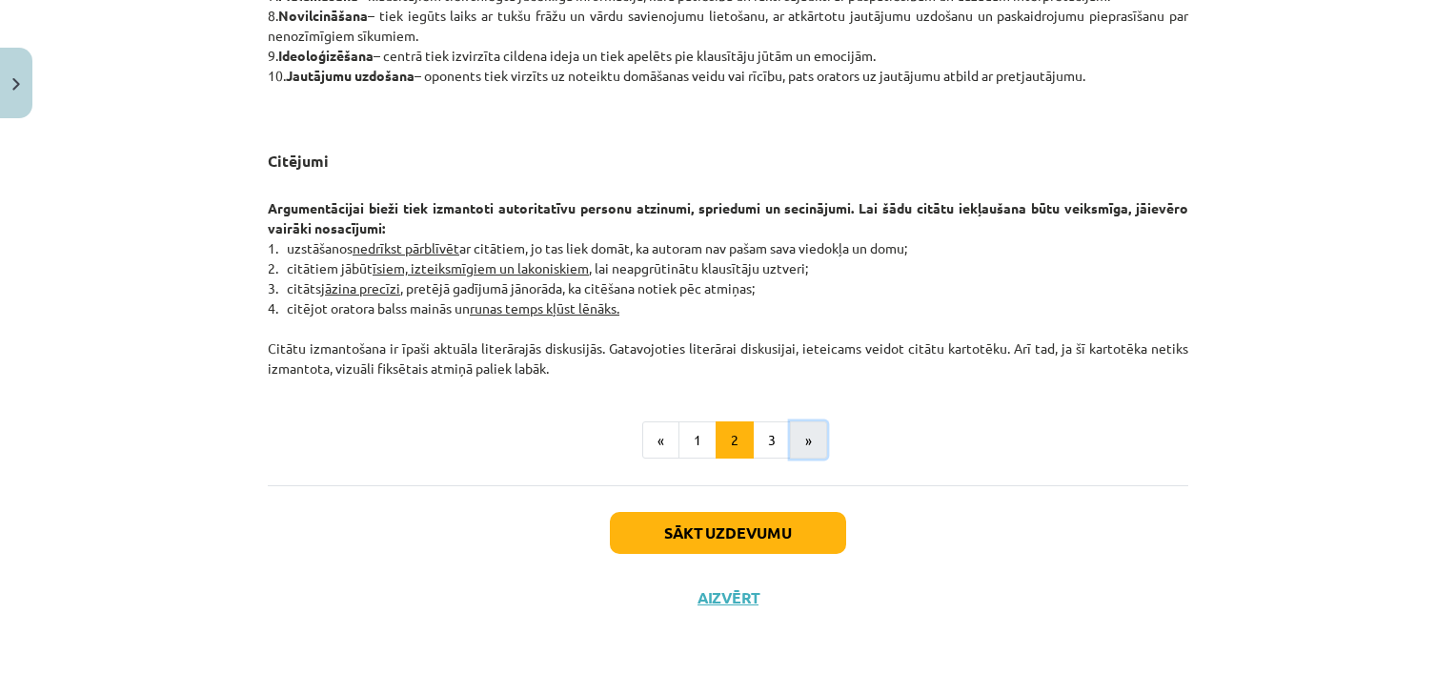
click at [813, 431] on button "»" at bounding box center [808, 440] width 37 height 38
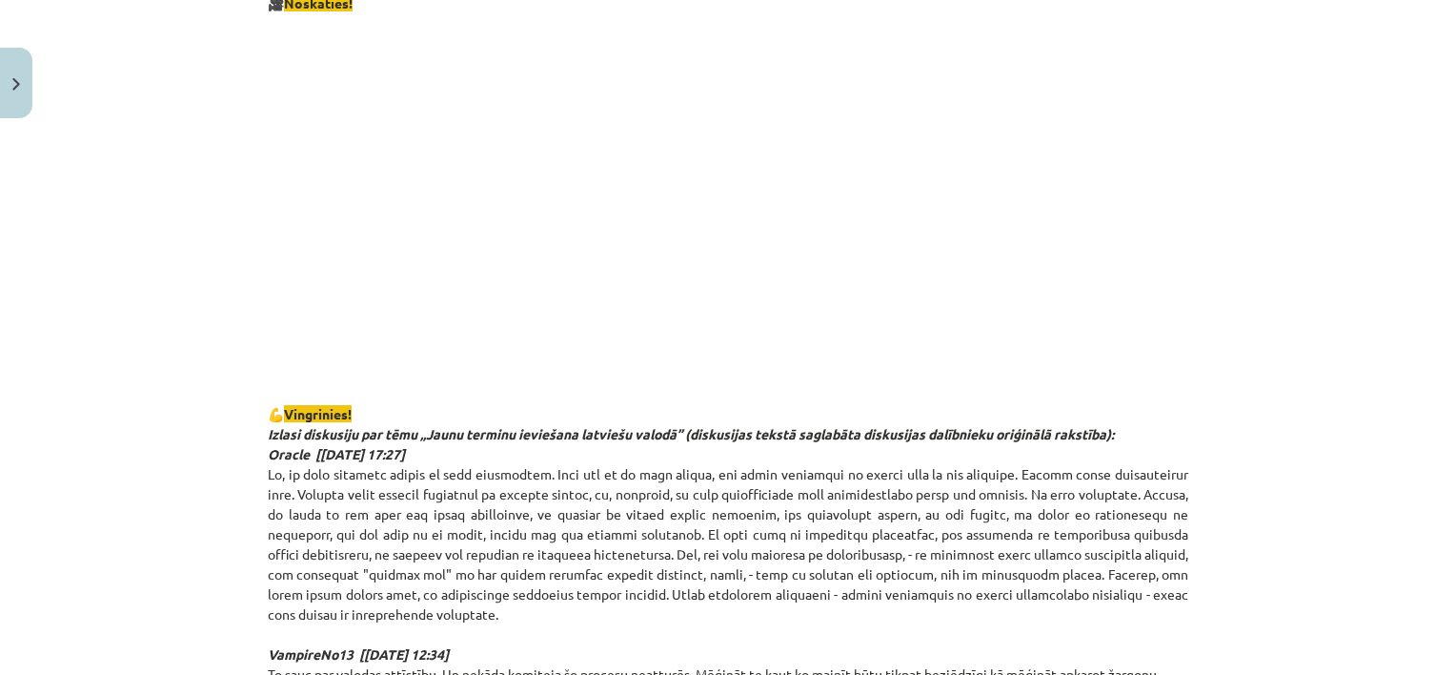
scroll to position [1293, 0]
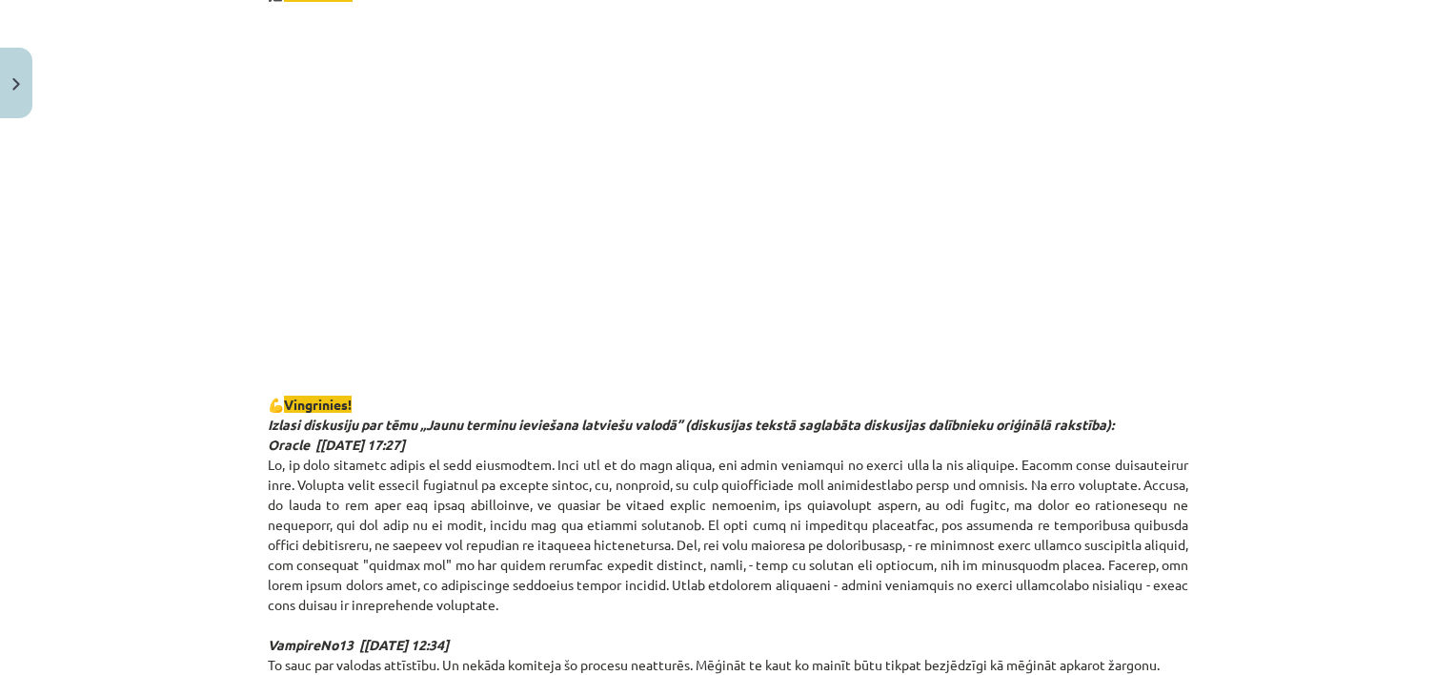
click at [1050, 251] on p at bounding box center [728, 189] width 920 height 348
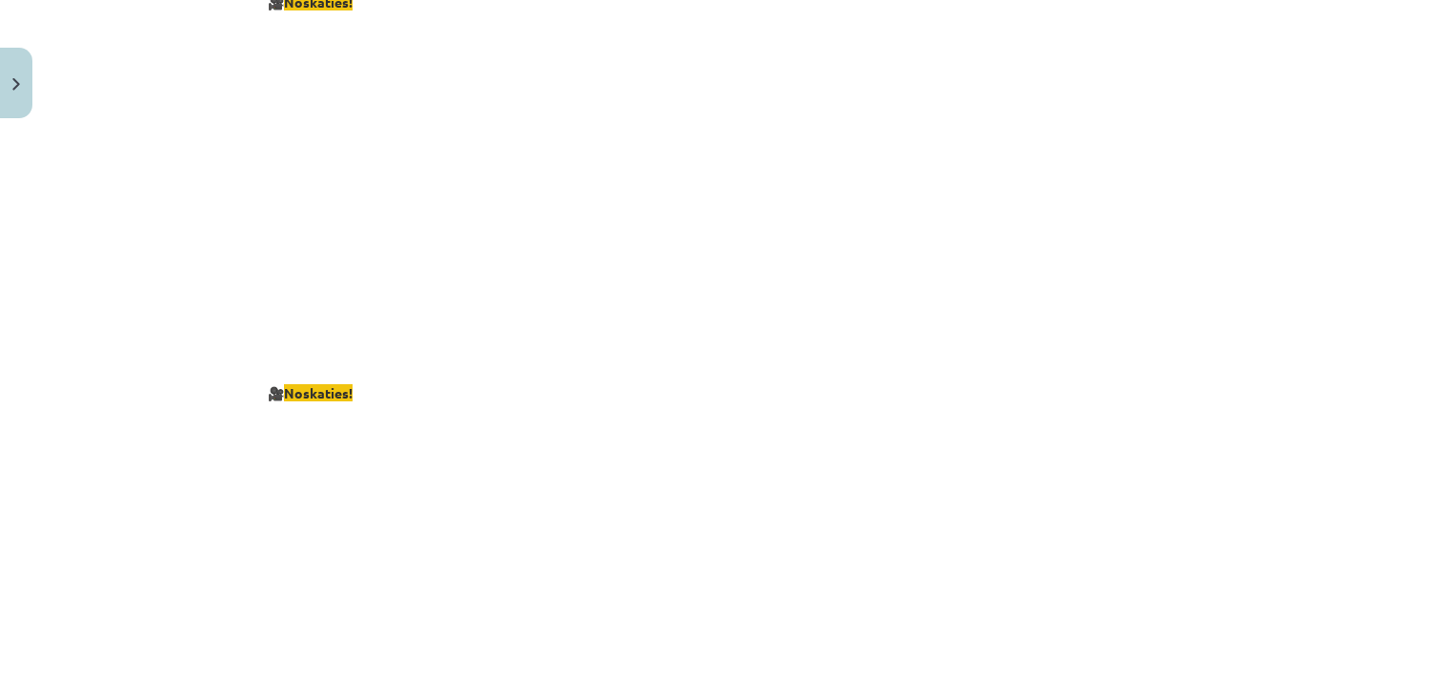
scroll to position [3186, 0]
click at [1102, 220] on p at bounding box center [728, 180] width 920 height 348
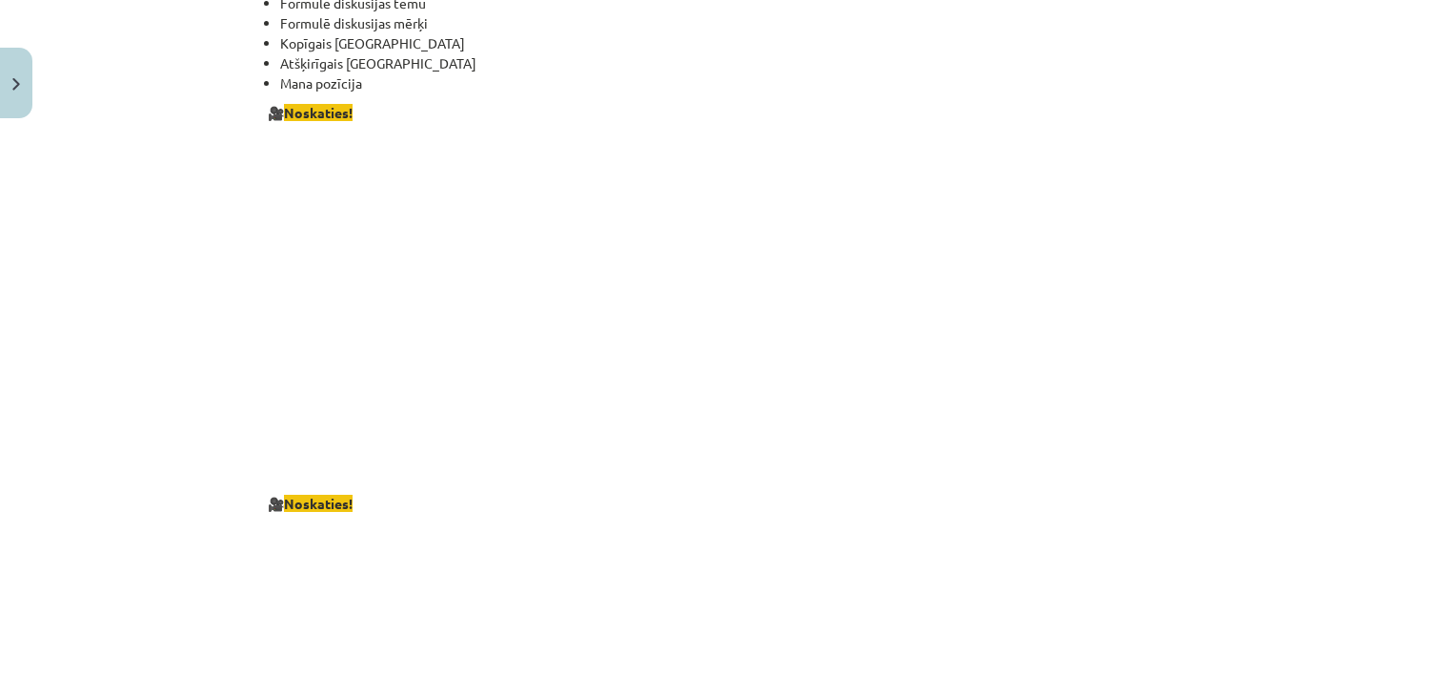
scroll to position [3053, 0]
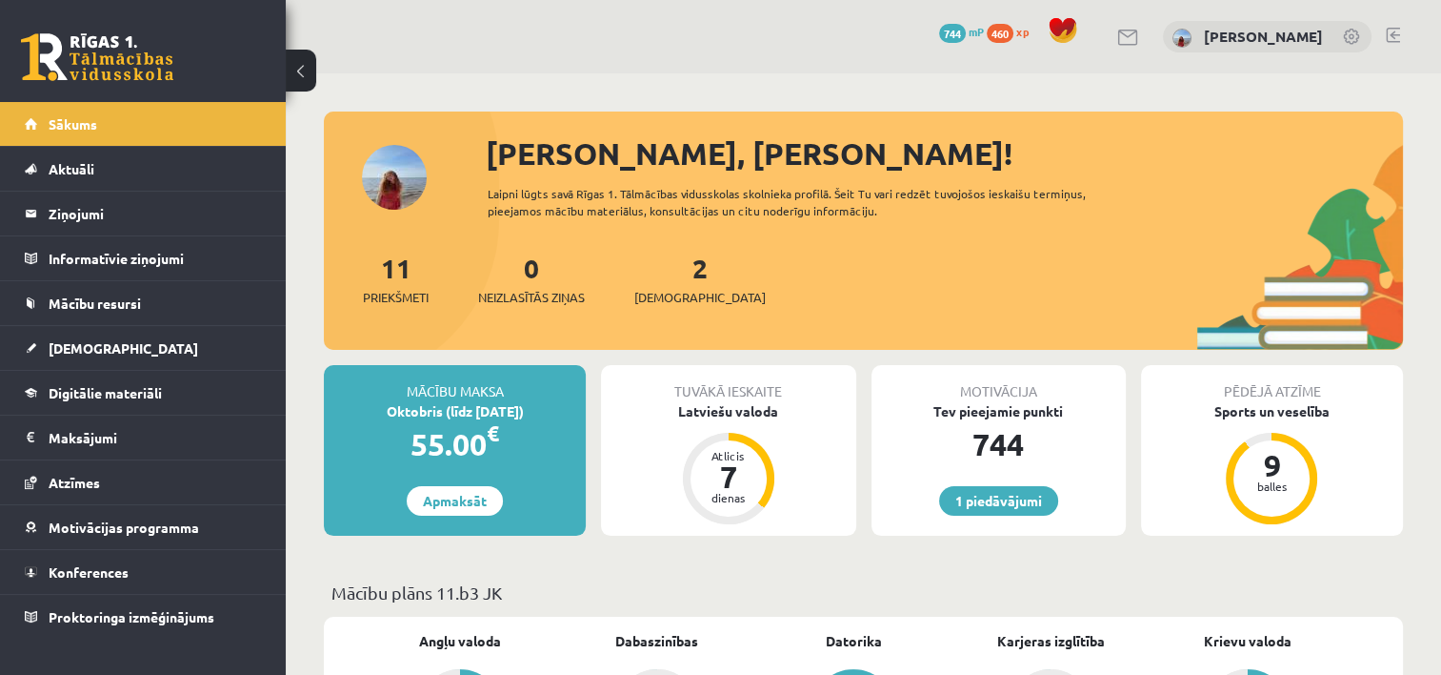
click at [669, 307] on div "11 Priekšmeti 0 Neizlasītās ziņas 2 Ieskaites" at bounding box center [863, 299] width 1079 height 102
click at [671, 294] on span "[DEMOGRAPHIC_DATA]" at bounding box center [700, 297] width 131 height 19
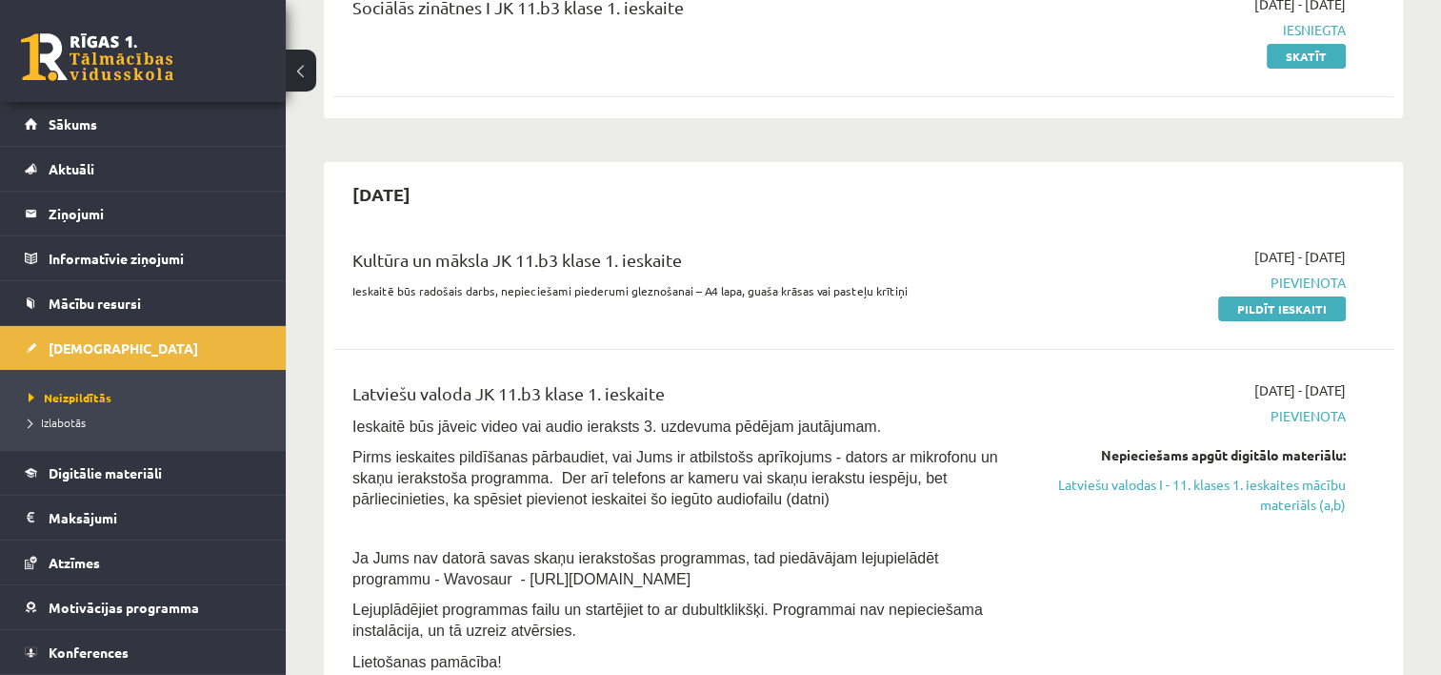
scroll to position [292, 0]
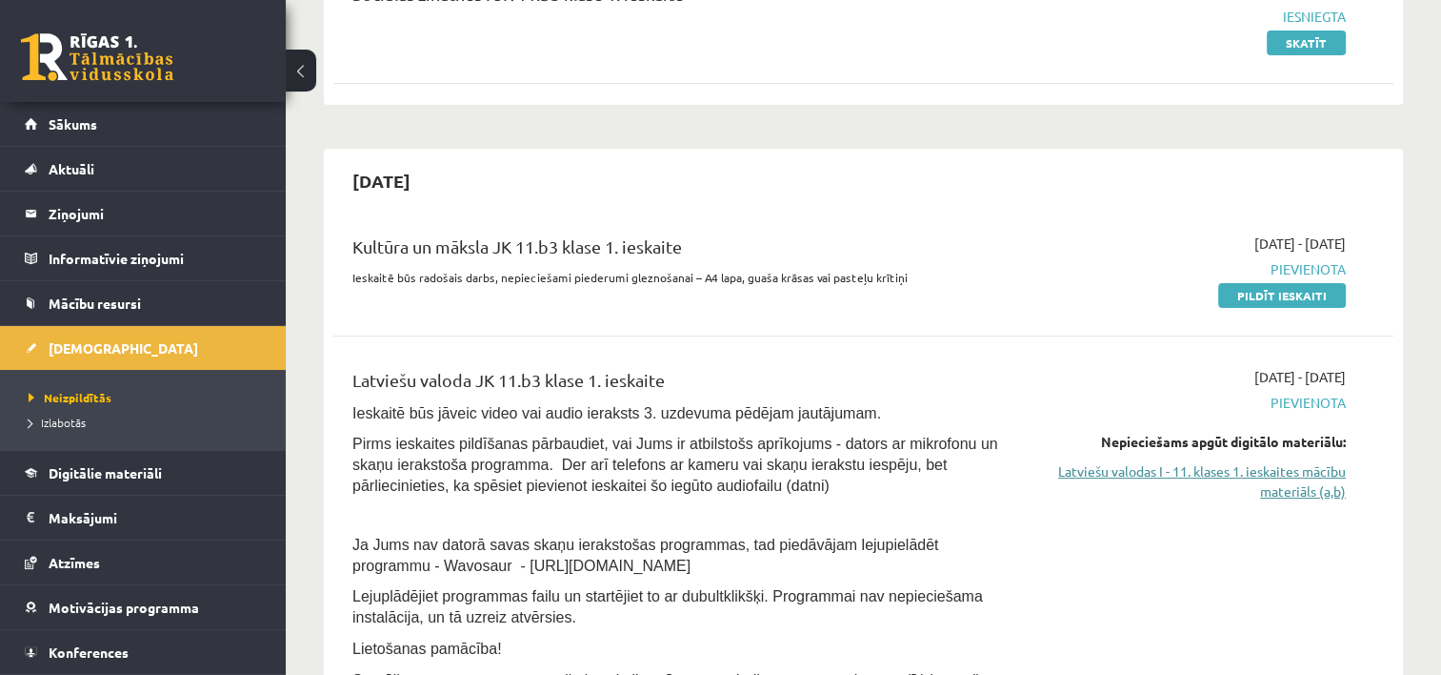
click at [1301, 476] on link "Latviešu valodas I - 11. klases 1. ieskaites mācību materiāls (a,b)" at bounding box center [1190, 481] width 312 height 40
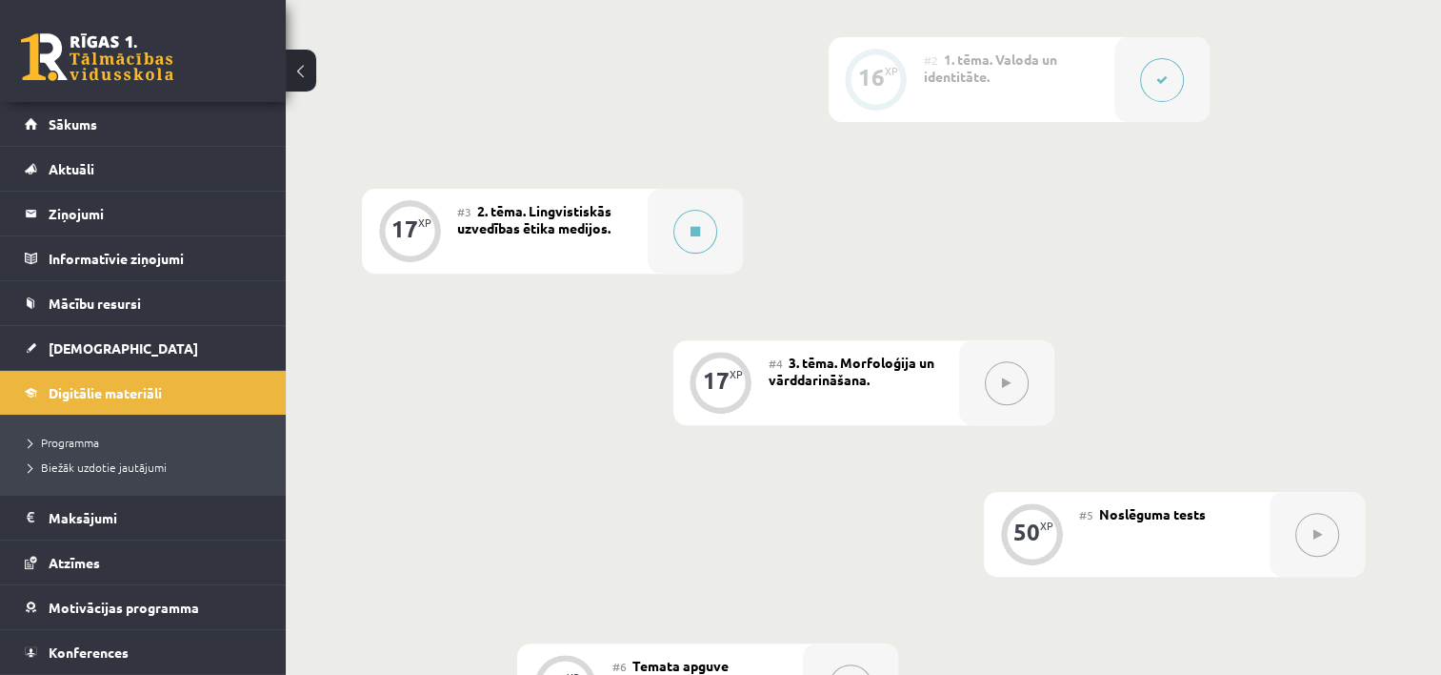
scroll to position [641, 0]
